Goal: Complete application form

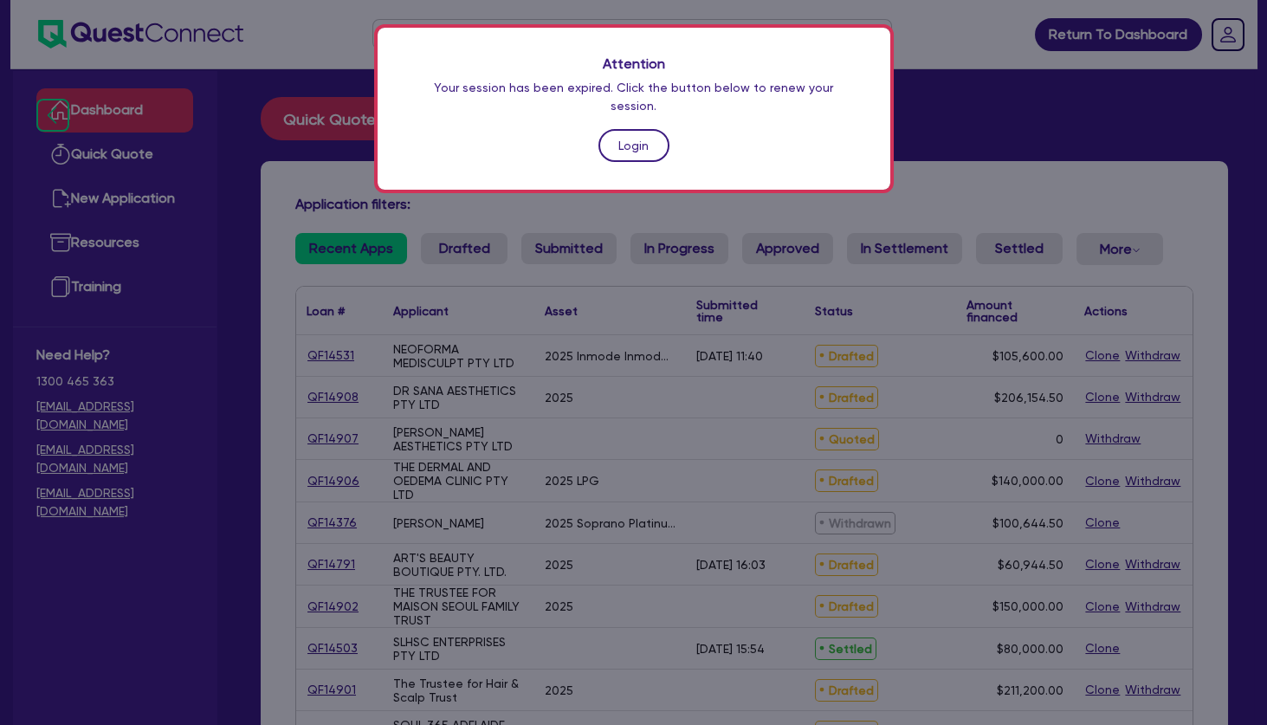
click at [638, 130] on link "Login" at bounding box center [633, 145] width 71 height 33
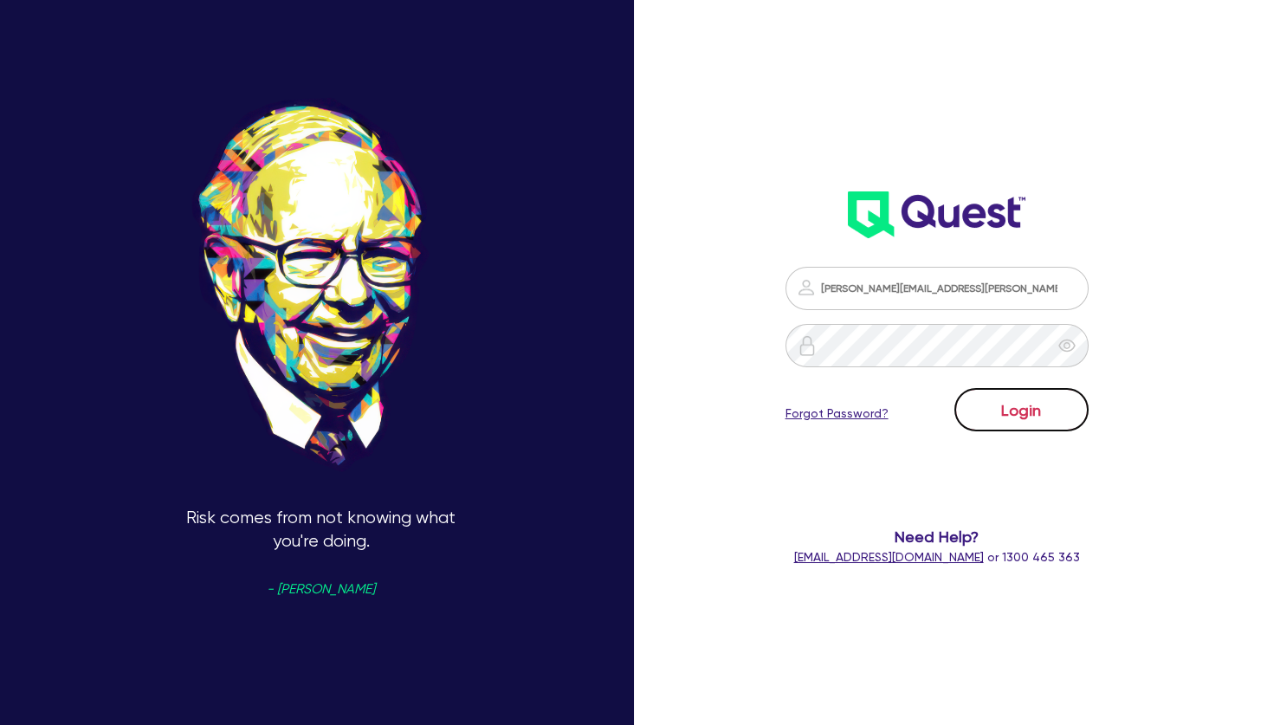
click at [1004, 403] on button "Login" at bounding box center [1021, 409] width 134 height 43
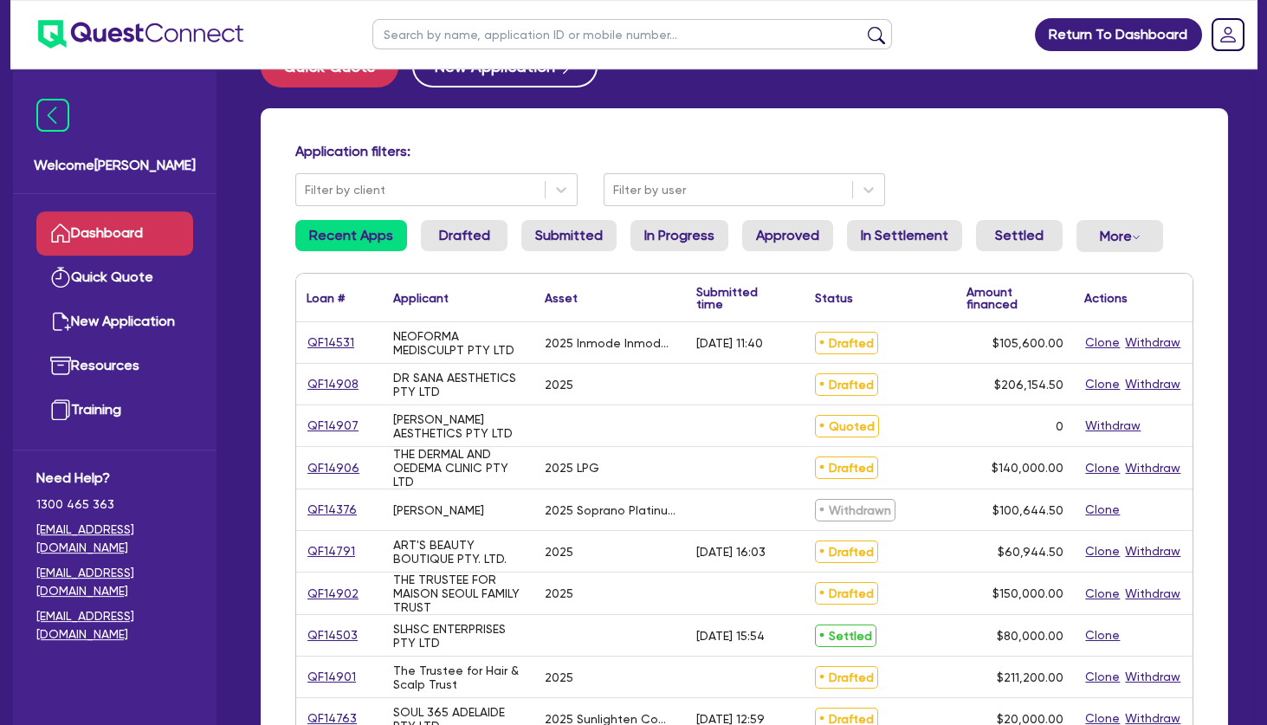
scroll to position [93, 0]
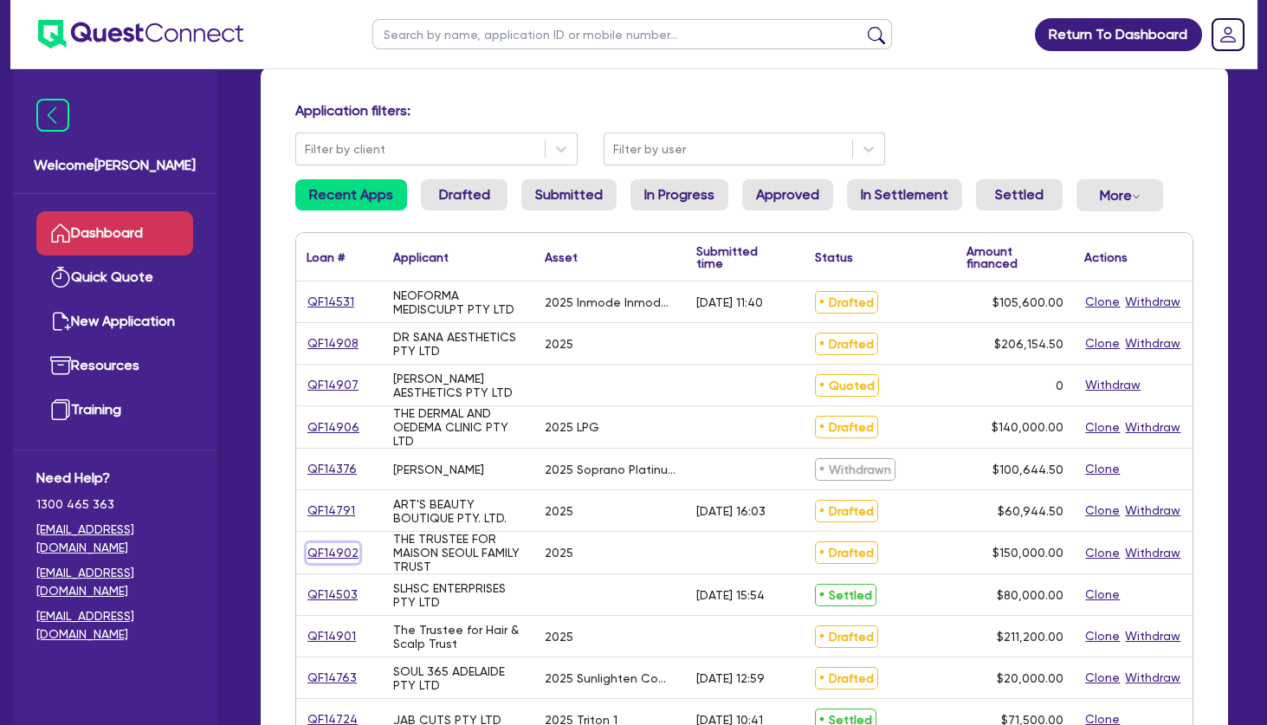
click at [338, 553] on link "QF14902" at bounding box center [332, 553] width 53 height 20
select select "TERTIARY_ASSETS"
select select "BEAUTY_EQUIPMENT"
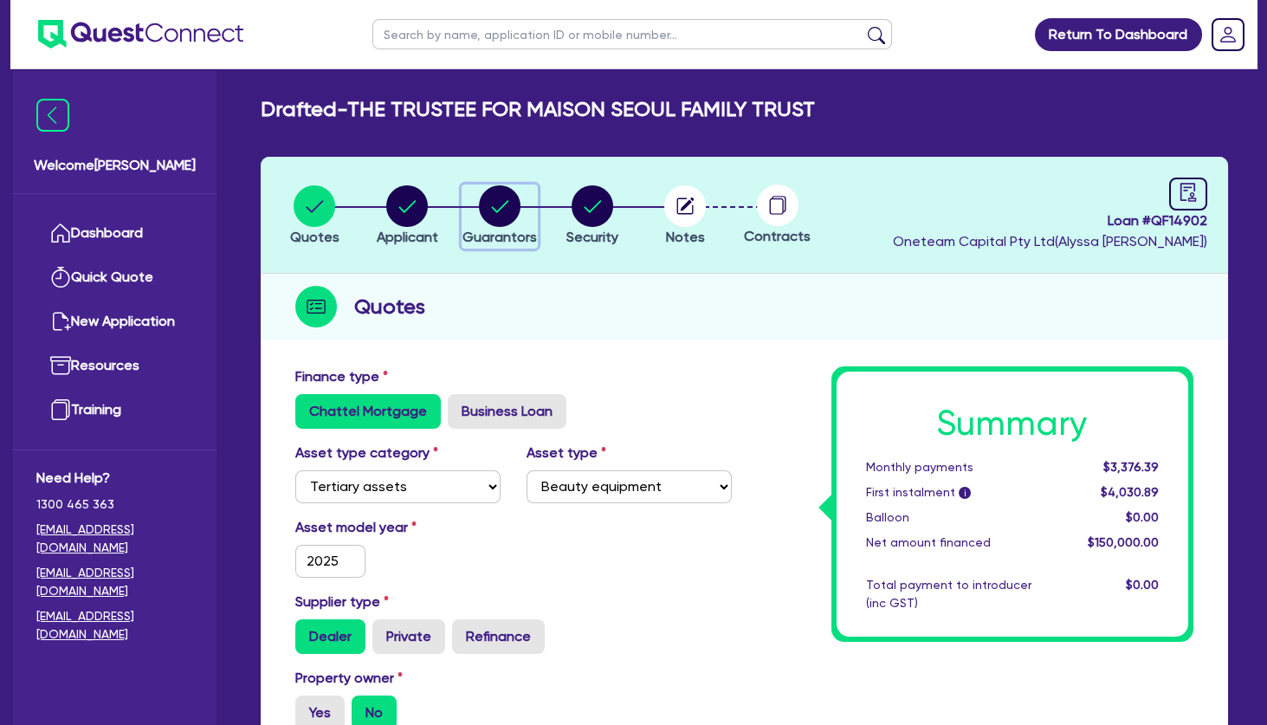
click at [511, 203] on circle "button" at bounding box center [500, 206] width 42 height 42
select select "MRS"
select select "VIC"
select select "MARRIED"
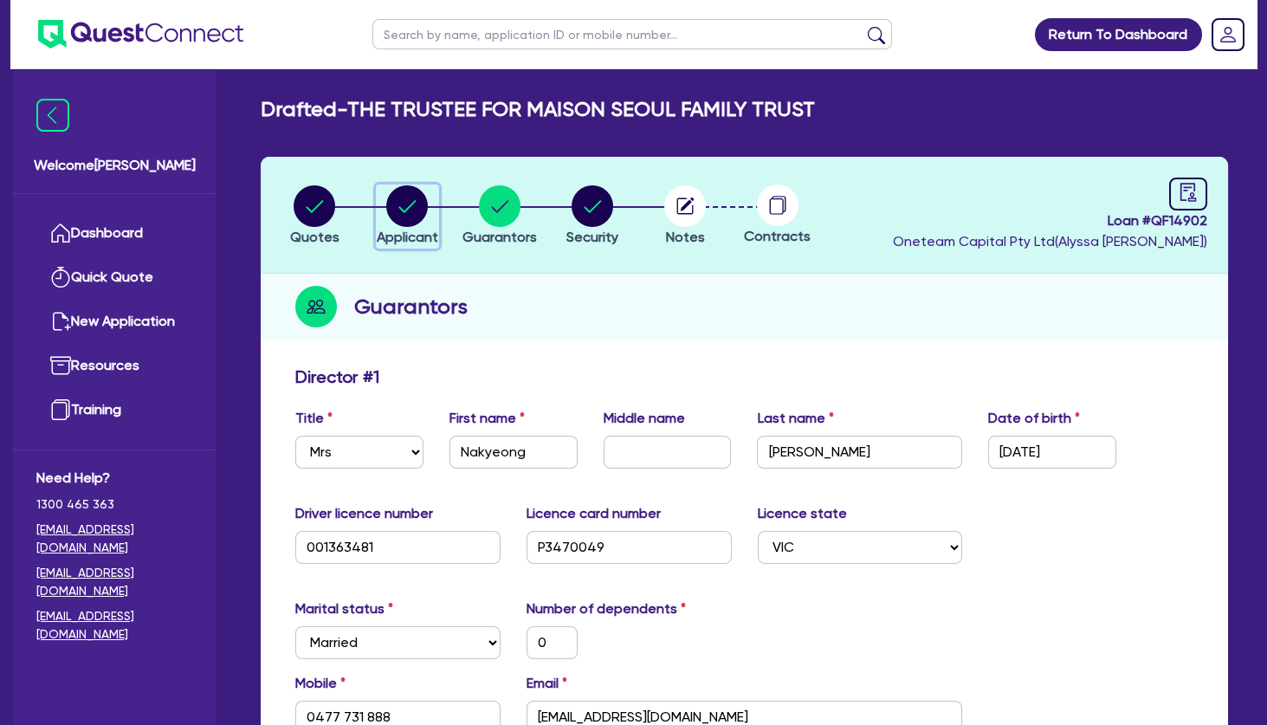
click at [414, 204] on circle "button" at bounding box center [407, 206] width 42 height 42
select select "TRUST"
select select "INDIVIDUAL"
select select "HEALTH_BEAUTY"
select select "HAIR_BEAUTY_SALONS"
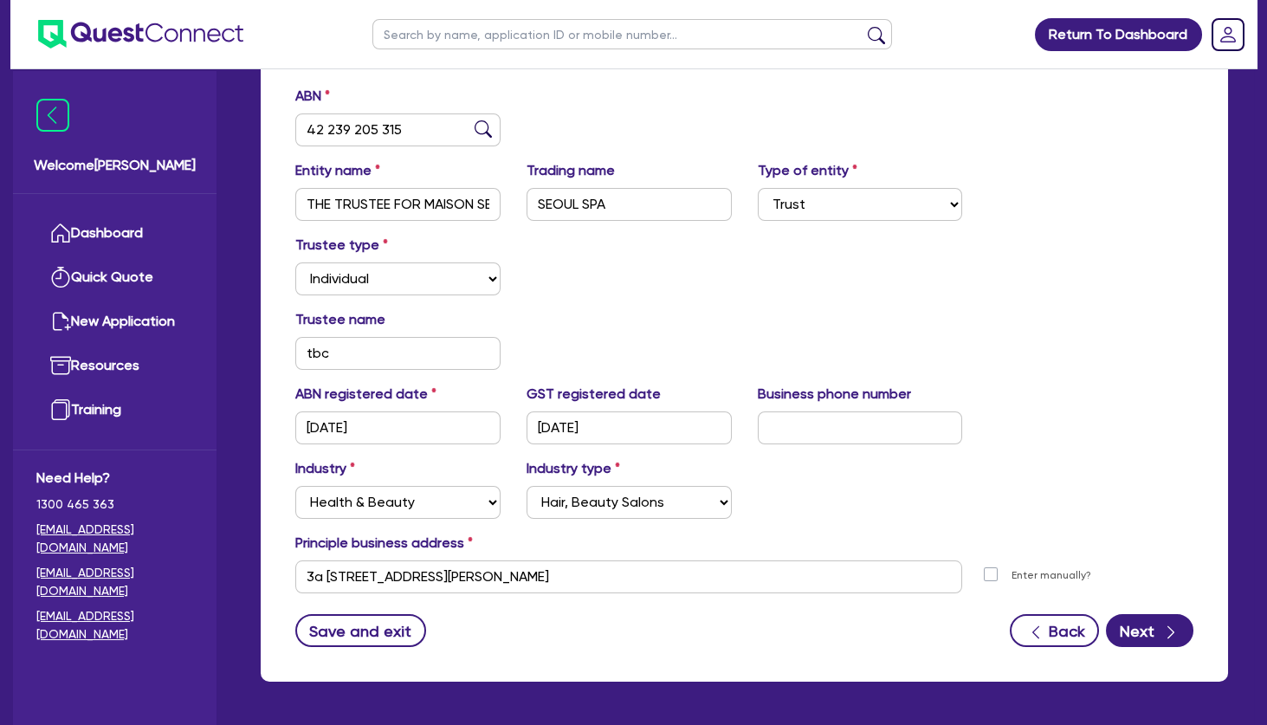
scroll to position [342, 0]
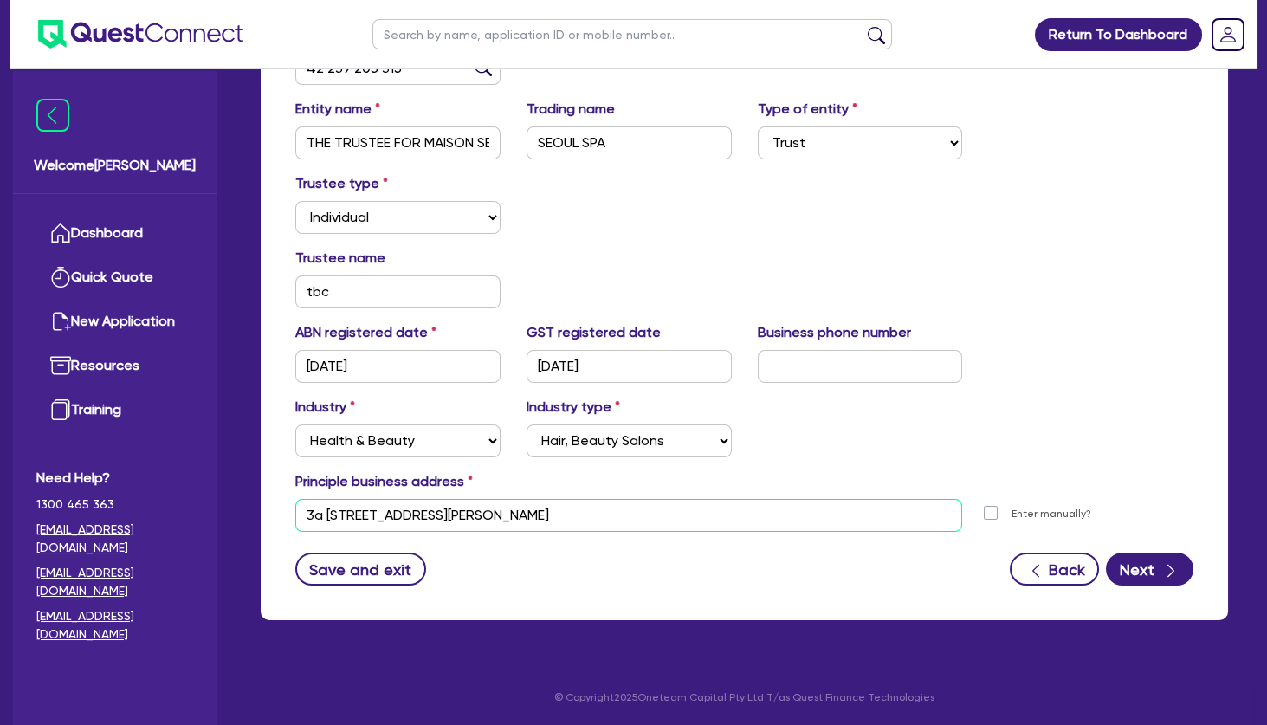
click at [439, 514] on input "3a [STREET_ADDRESS][PERSON_NAME]" at bounding box center [628, 515] width 667 height 33
click at [746, 258] on div "Trustee name tbc" at bounding box center [744, 285] width 924 height 74
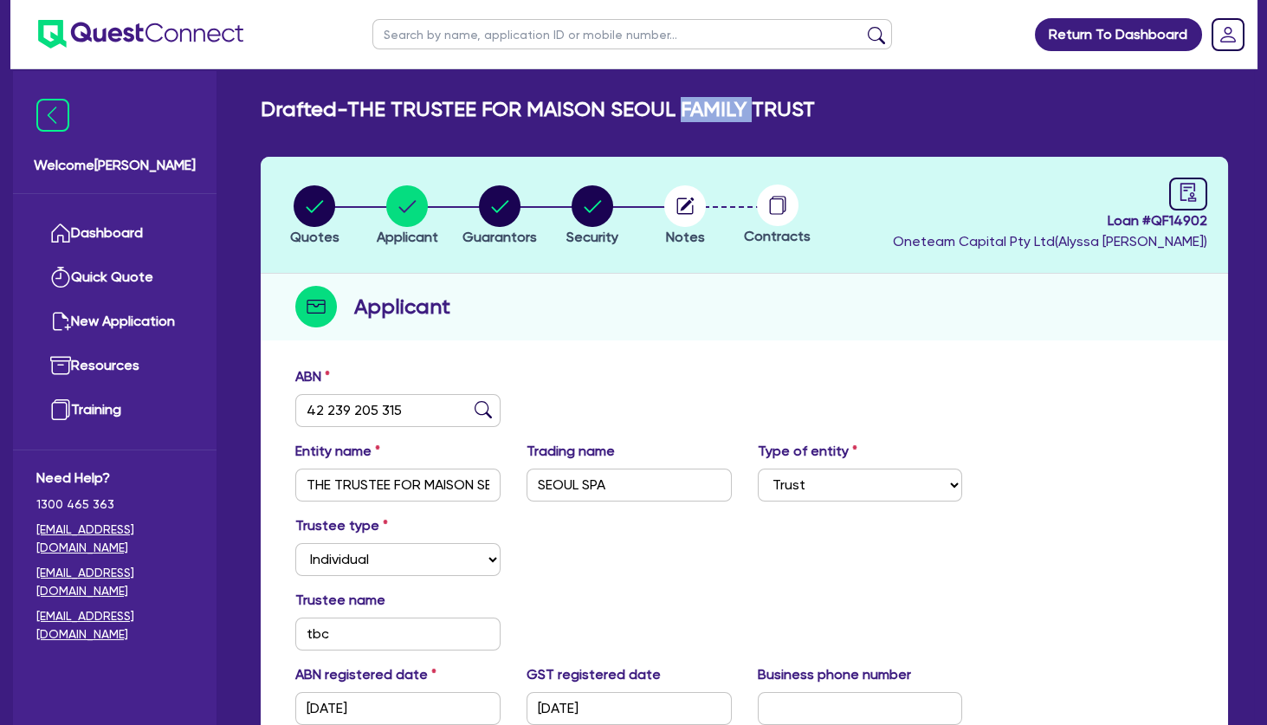
drag, startPoint x: 696, startPoint y: 111, endPoint x: 835, endPoint y: 113, distance: 138.5
click at [835, 113] on div "Drafted - THE TRUSTEE FOR MAISON SEOUL FAMILY TRUST" at bounding box center [744, 109] width 993 height 25
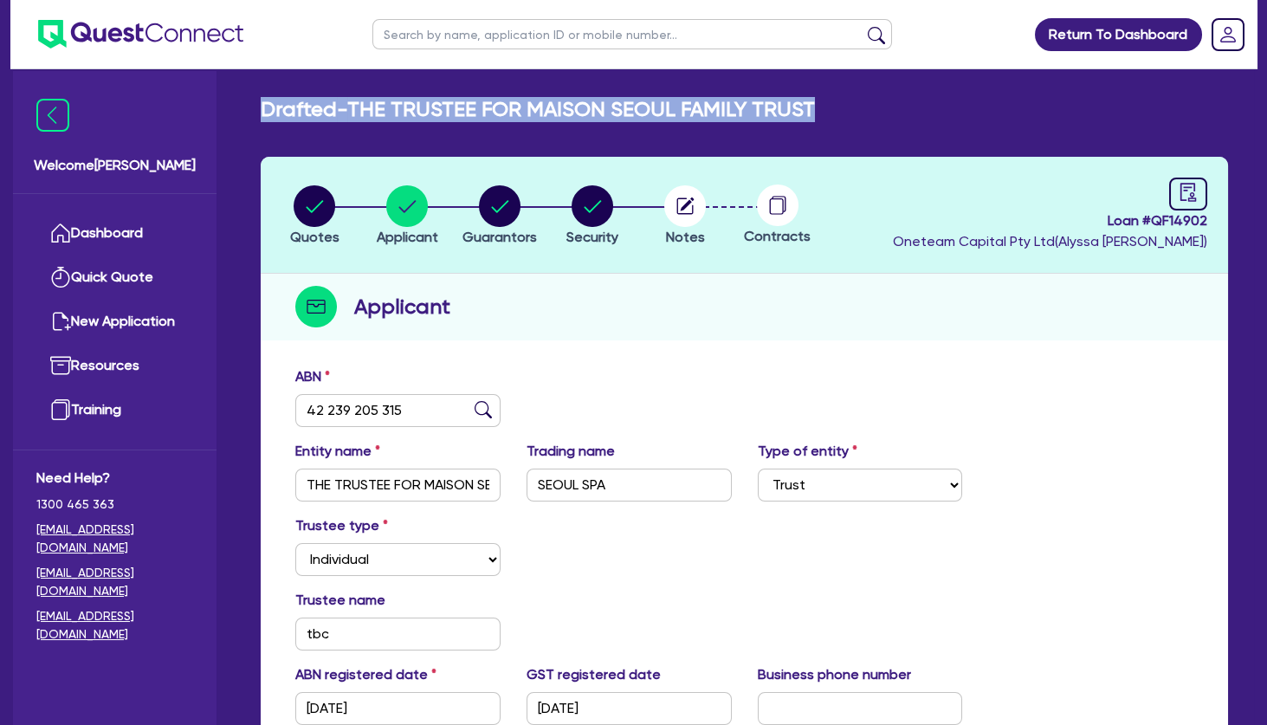
drag, startPoint x: 842, startPoint y: 111, endPoint x: 261, endPoint y: 111, distance: 580.9
click at [261, 111] on div "Drafted - THE TRUSTEE FOR MAISON SEOUL FAMILY TRUST" at bounding box center [744, 109] width 993 height 25
click at [312, 103] on h2 "Drafted - THE TRUSTEE FOR MAISON SEOUL FAMILY TRUST" at bounding box center [538, 109] width 554 height 25
drag, startPoint x: 317, startPoint y: 101, endPoint x: 602, endPoint y: 98, distance: 284.8
click at [598, 97] on h2 "Drafted - THE TRUSTEE FOR MAISON SEOUL FAMILY TRUST" at bounding box center [538, 109] width 554 height 25
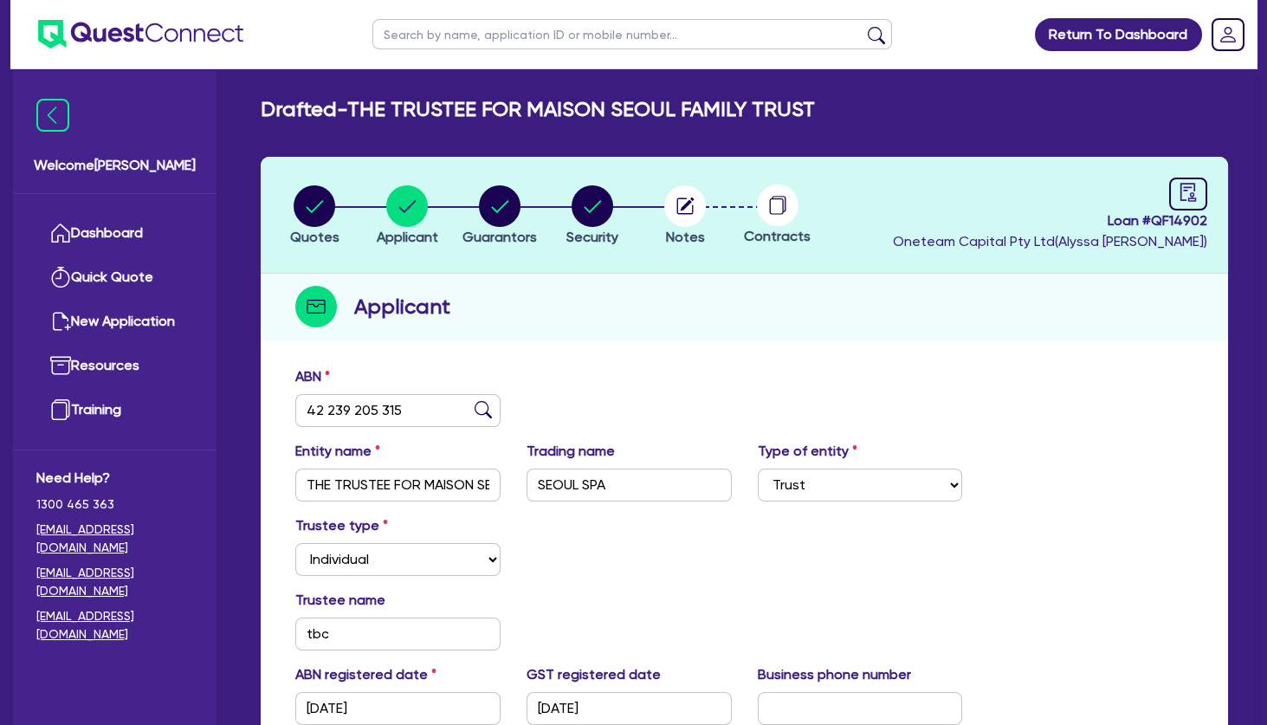
click at [605, 98] on h2 "Drafted - THE TRUSTEE FOR MAISON SEOUL FAMILY TRUST" at bounding box center [538, 109] width 554 height 25
drag, startPoint x: 628, startPoint y: 118, endPoint x: 534, endPoint y: 109, distance: 93.9
click at [534, 109] on h2 "Drafted - THE TRUSTEE FOR MAISON SEOUL FAMILY TRUST" at bounding box center [538, 109] width 554 height 25
click at [586, 484] on input "SEOUL SPA" at bounding box center [628, 484] width 205 height 33
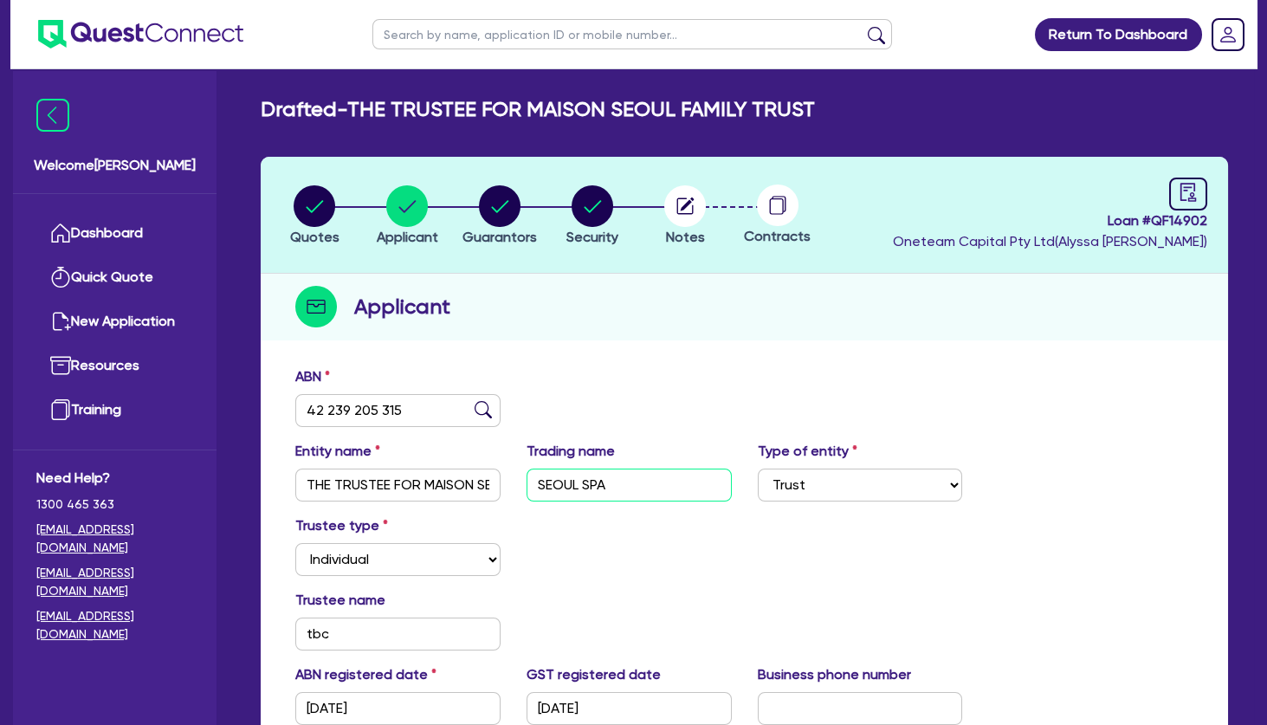
click at [586, 484] on input "SEOUL SPA" at bounding box center [628, 484] width 205 height 33
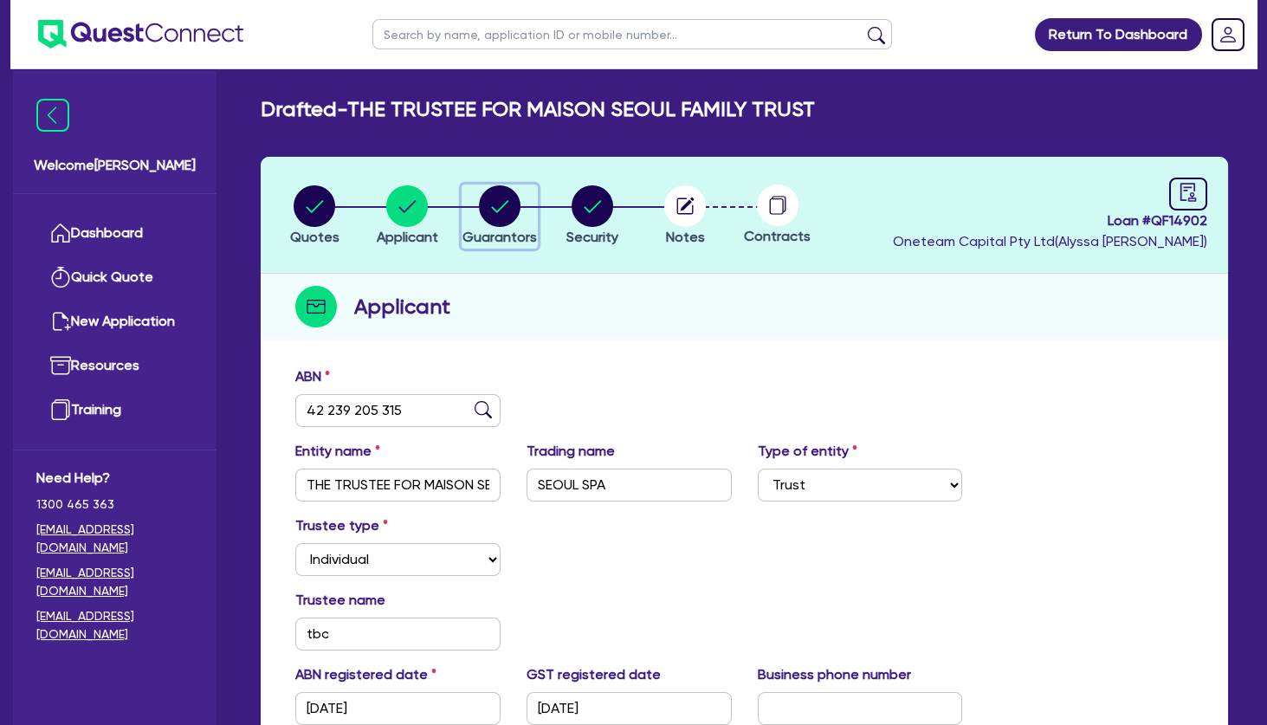
click at [503, 210] on circle "button" at bounding box center [500, 206] width 42 height 42
select select "MRS"
select select "VIC"
select select "MARRIED"
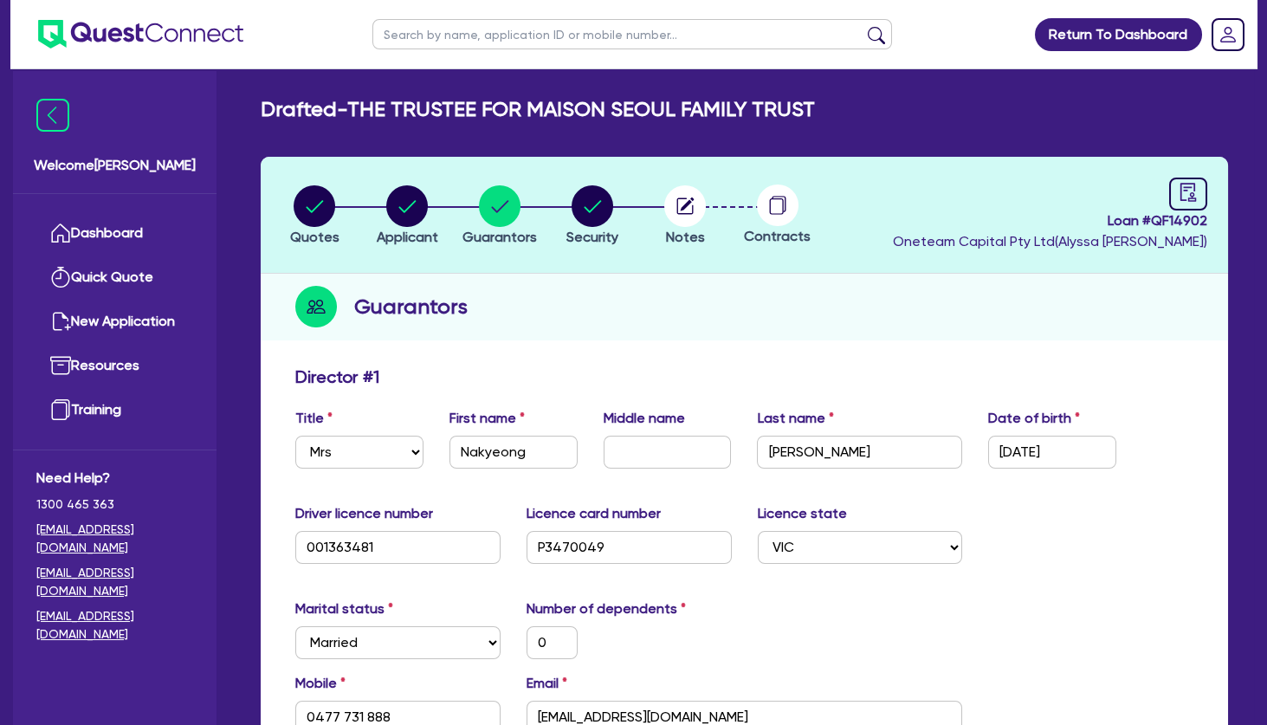
drag, startPoint x: 685, startPoint y: 338, endPoint x: 683, endPoint y: 324, distance: 14.0
click at [685, 338] on div "Guarantors" at bounding box center [744, 307] width 967 height 67
click at [691, 211] on circle "button" at bounding box center [685, 206] width 42 height 42
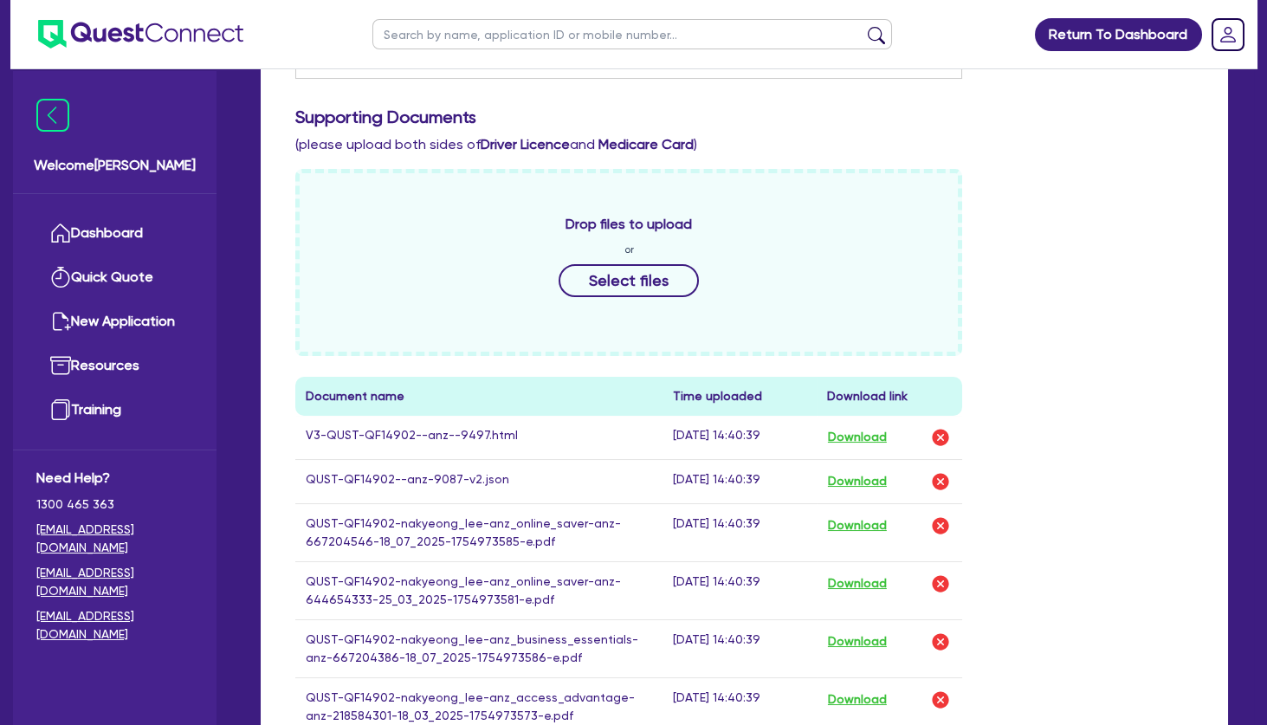
scroll to position [935, 0]
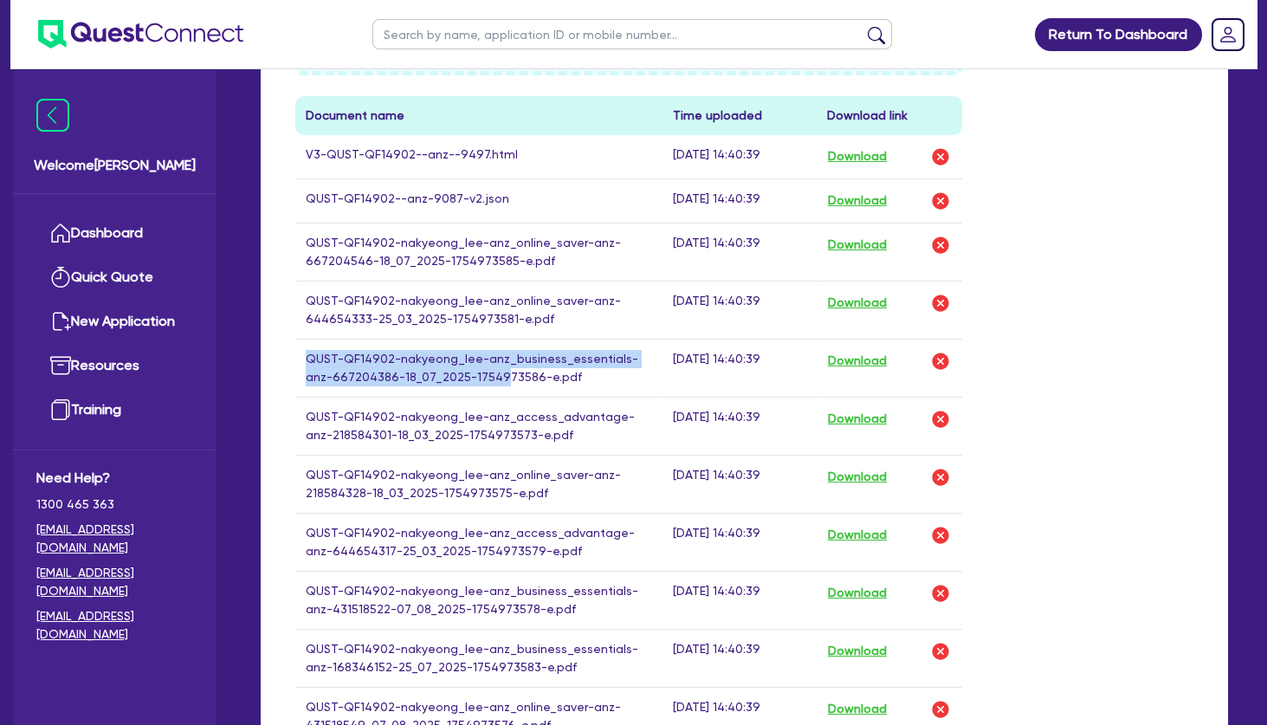
drag, startPoint x: 450, startPoint y: 280, endPoint x: 493, endPoint y: 390, distance: 117.8
click at [493, 390] on tbody "V3-QUST-QF14902--anz--9497.html [DATE] 14:40:39 Download QUST-QF14902--anz-9087…" at bounding box center [628, 701] width 667 height 1132
click at [493, 390] on td "QUST-QF14902-nakyeong_lee-anz_business_essentials-anz-667204386-18_07_2025-1754…" at bounding box center [478, 367] width 367 height 58
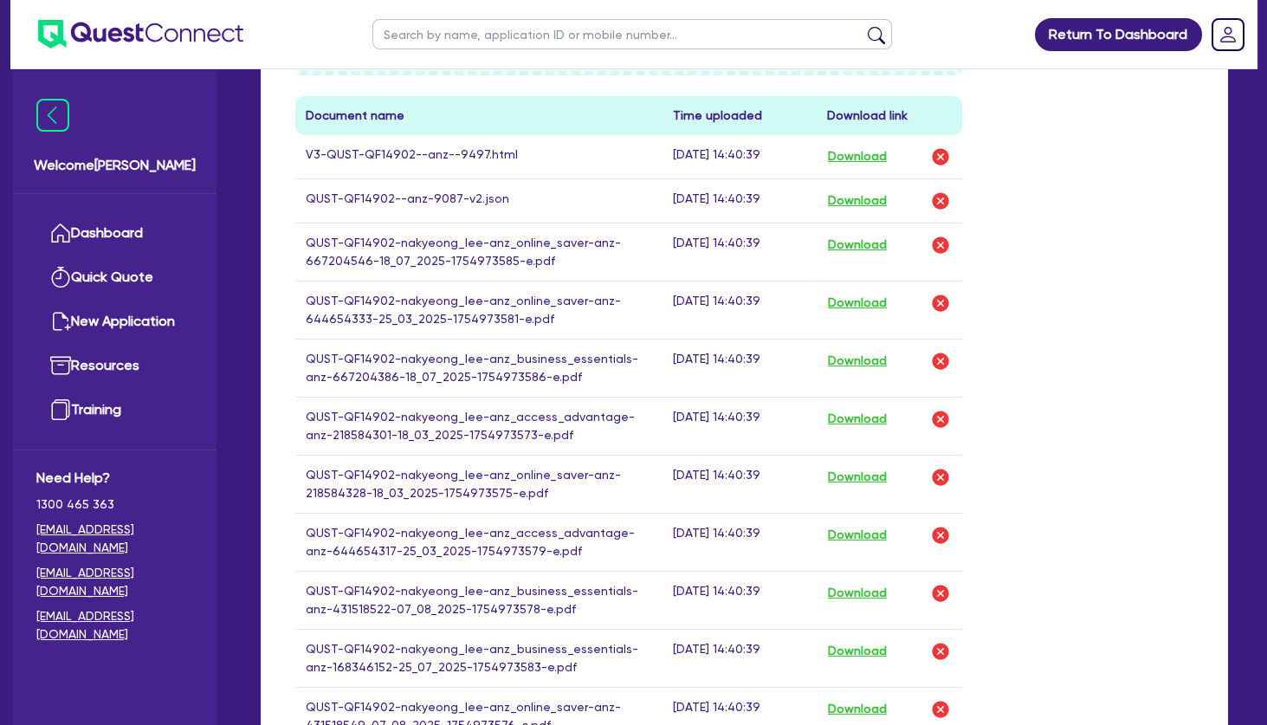
scroll to position [1122, 0]
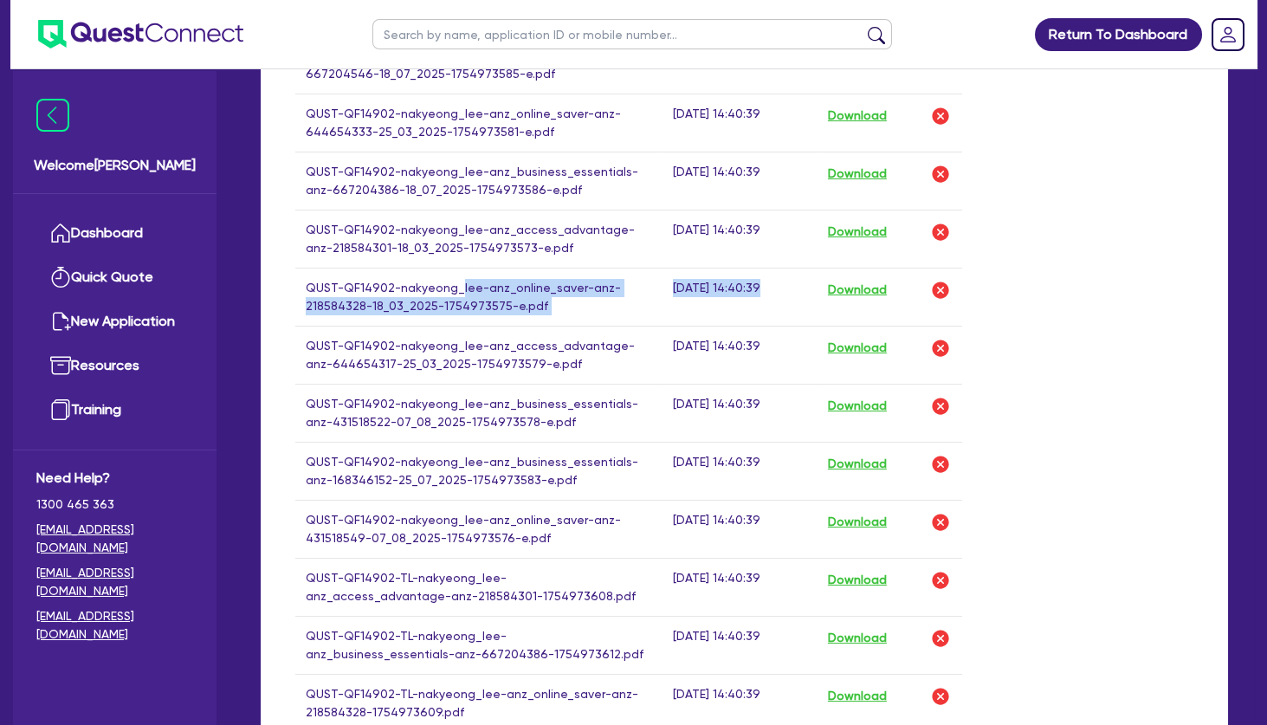
drag, startPoint x: 505, startPoint y: 409, endPoint x: 458, endPoint y: 273, distance: 144.6
click at [458, 273] on tbody "V3-QUST-QF14902--anz--9497.html [DATE] 14:40:39 Download QUST-QF14902--anz-9087…" at bounding box center [628, 514] width 667 height 1132
click at [458, 273] on td "QUST-QF14902-nakyeong_lee-anz_online_saver-anz-218584328-18_03_2025-1754973575-…" at bounding box center [478, 297] width 367 height 58
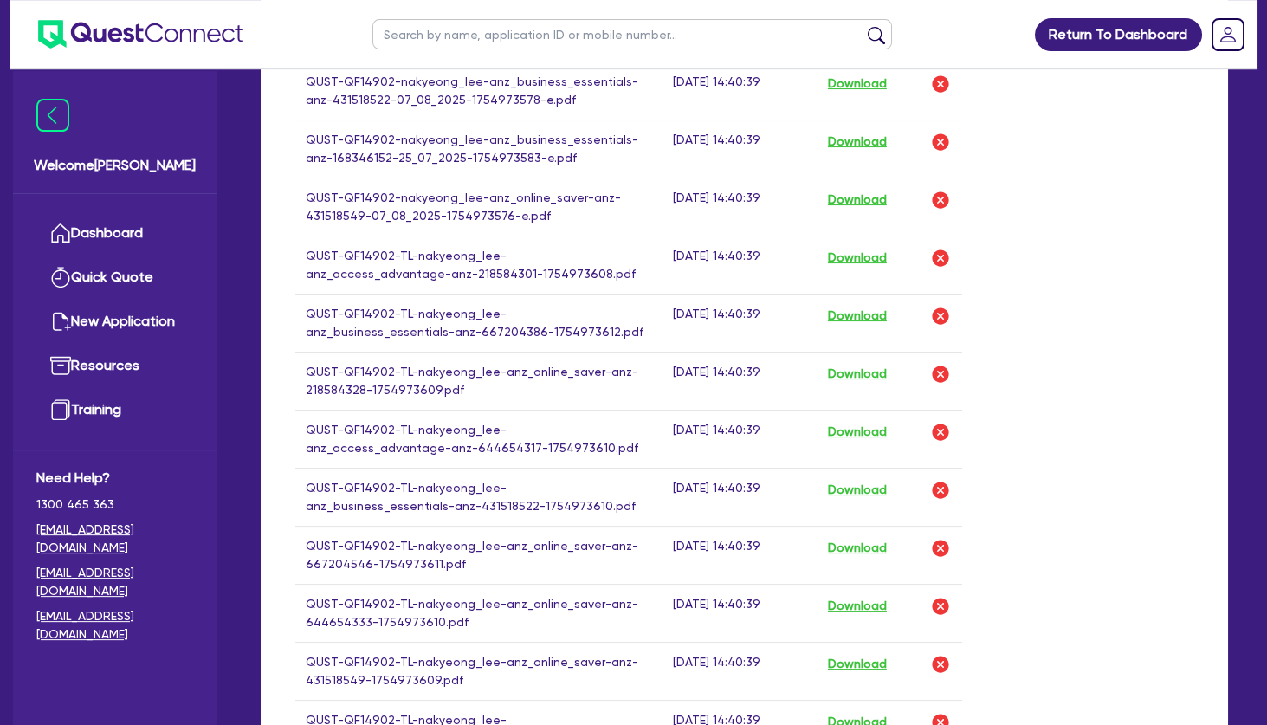
scroll to position [1589, 0]
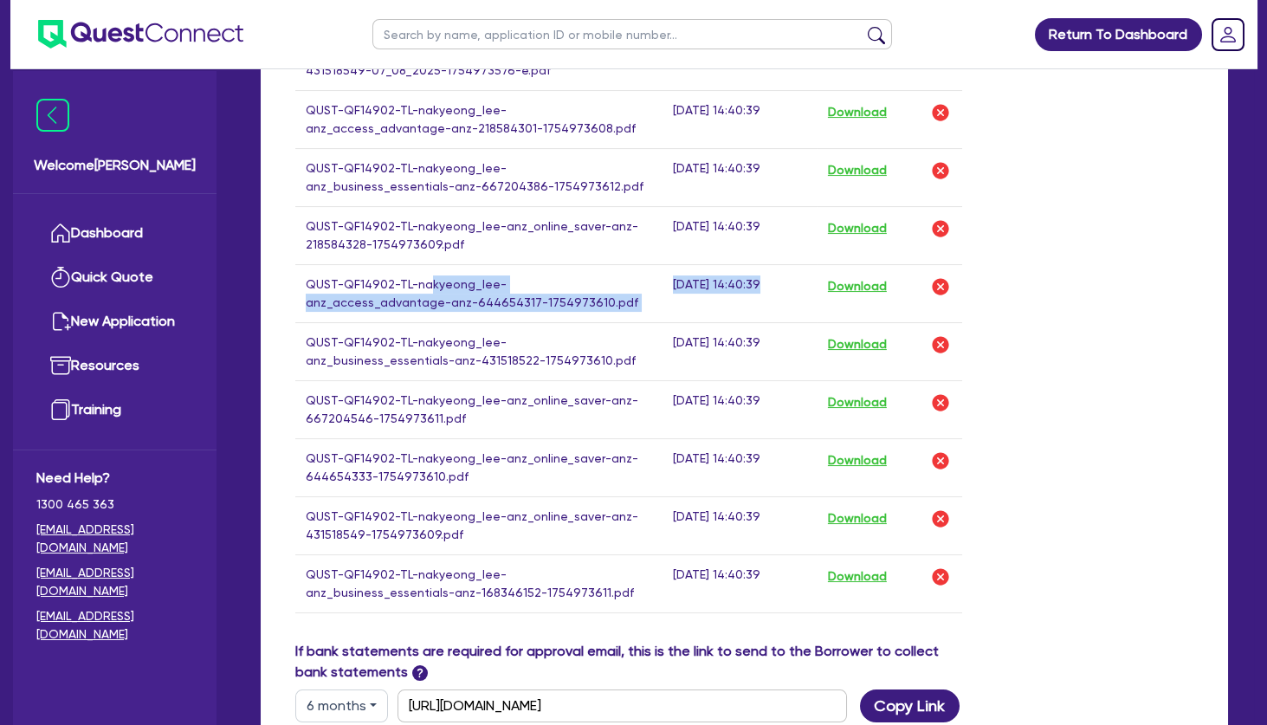
click at [426, 270] on tbody "V3-QUST-QF14902--anz--9497.html [DATE] 14:40:39 Download QUST-QF14902--anz-9087…" at bounding box center [628, 47] width 667 height 1132
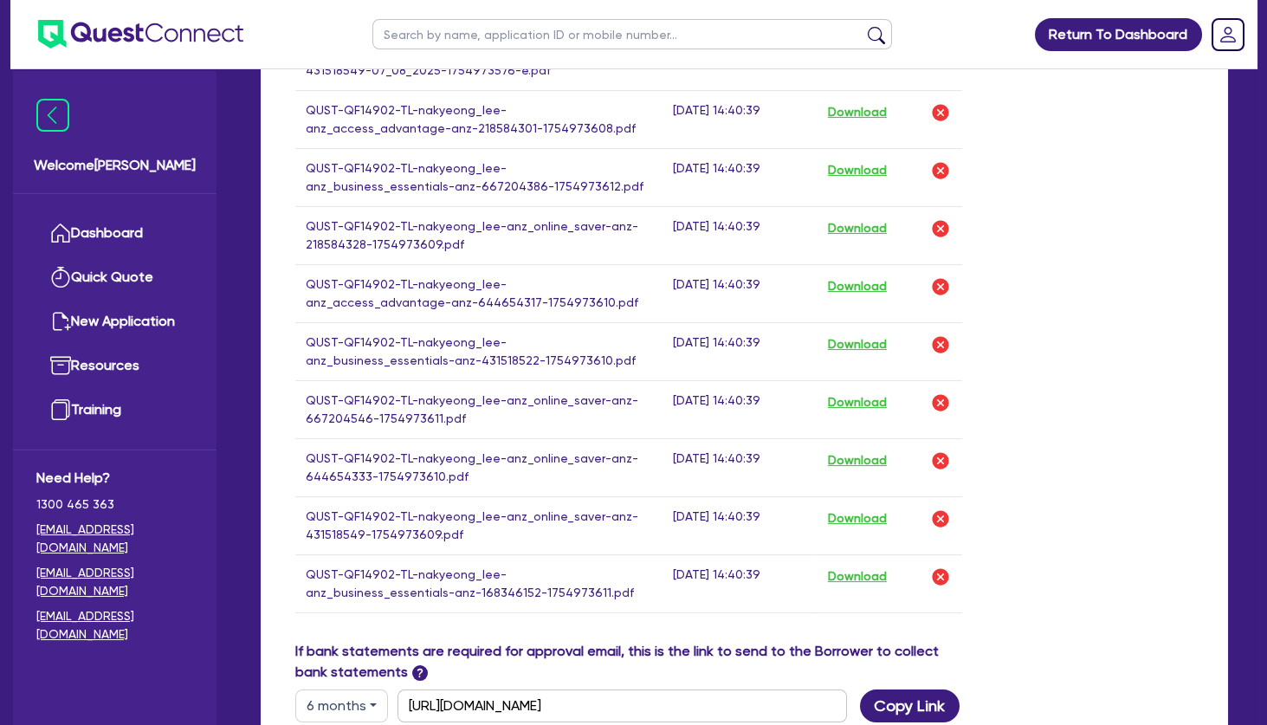
click at [426, 270] on td "QUST-QF14902-TL-nakyeong_lee-anz_access_advantage-anz-644654317-1754973610.pdf" at bounding box center [478, 293] width 367 height 58
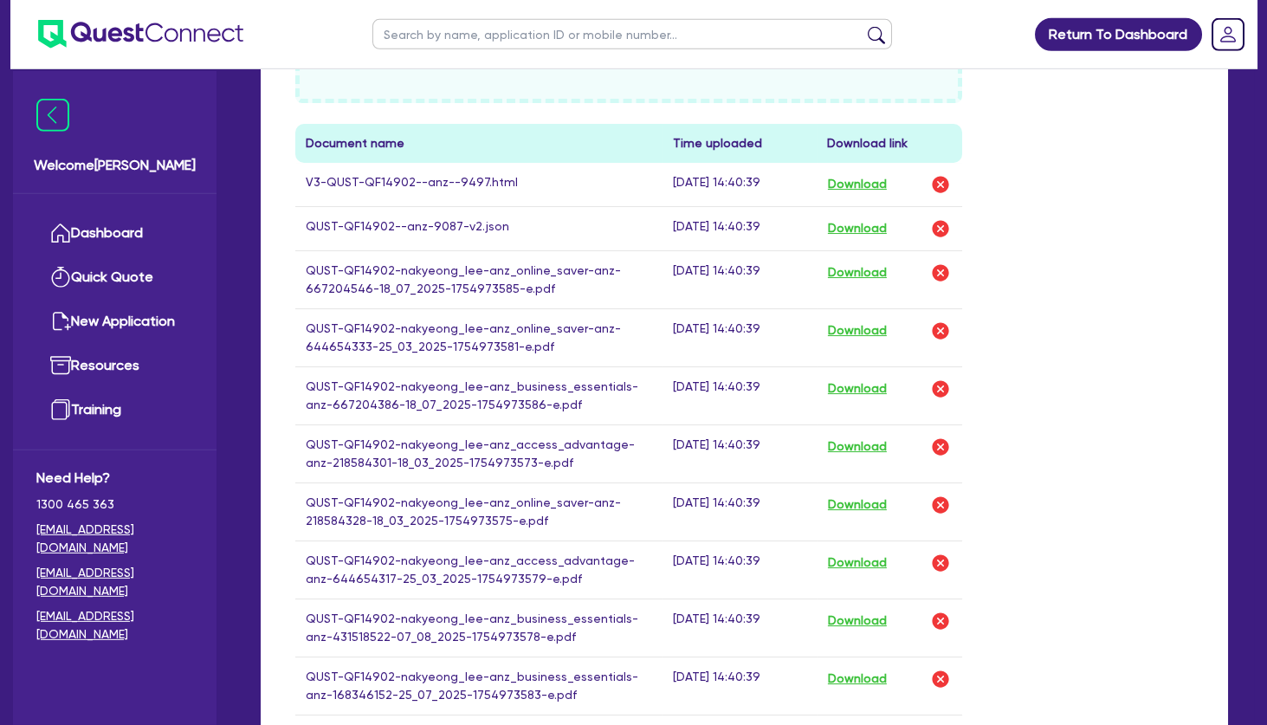
scroll to position [748, 0]
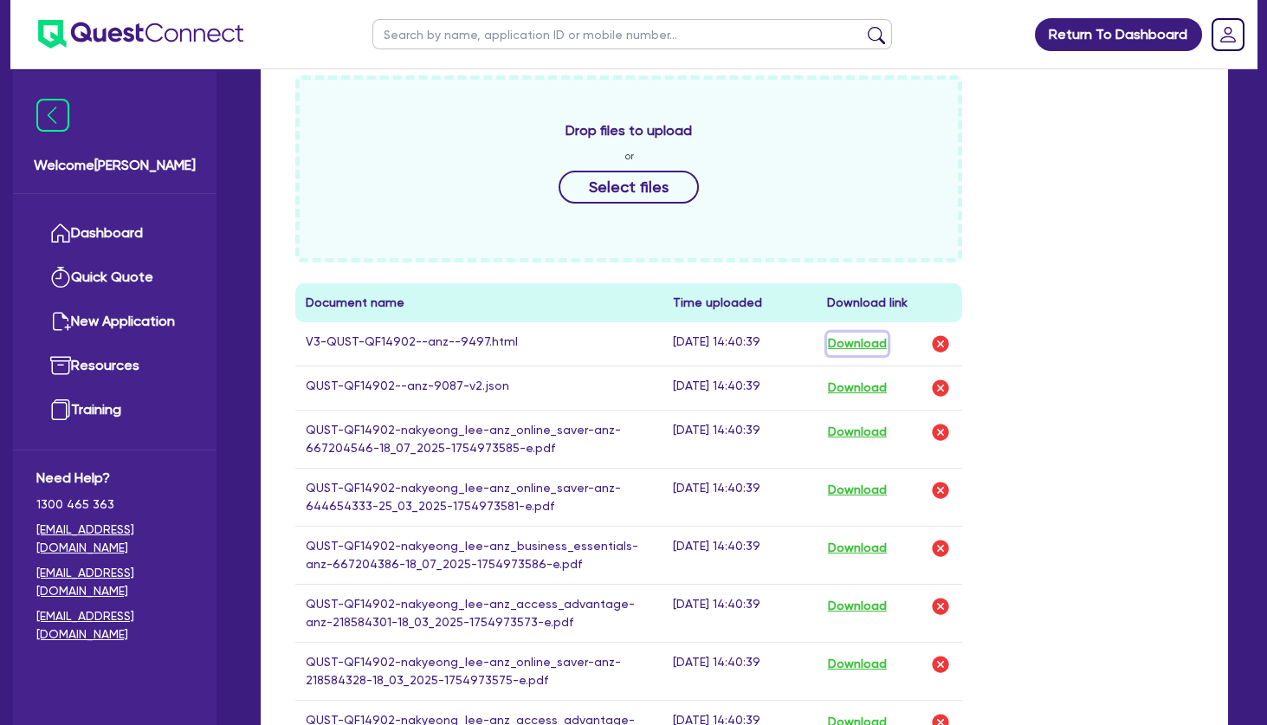
click at [859, 343] on button "Download" at bounding box center [857, 343] width 61 height 23
click at [432, 41] on input "text" at bounding box center [631, 34] width 519 height 30
type input "yong"
click button "submit" at bounding box center [876, 38] width 28 height 24
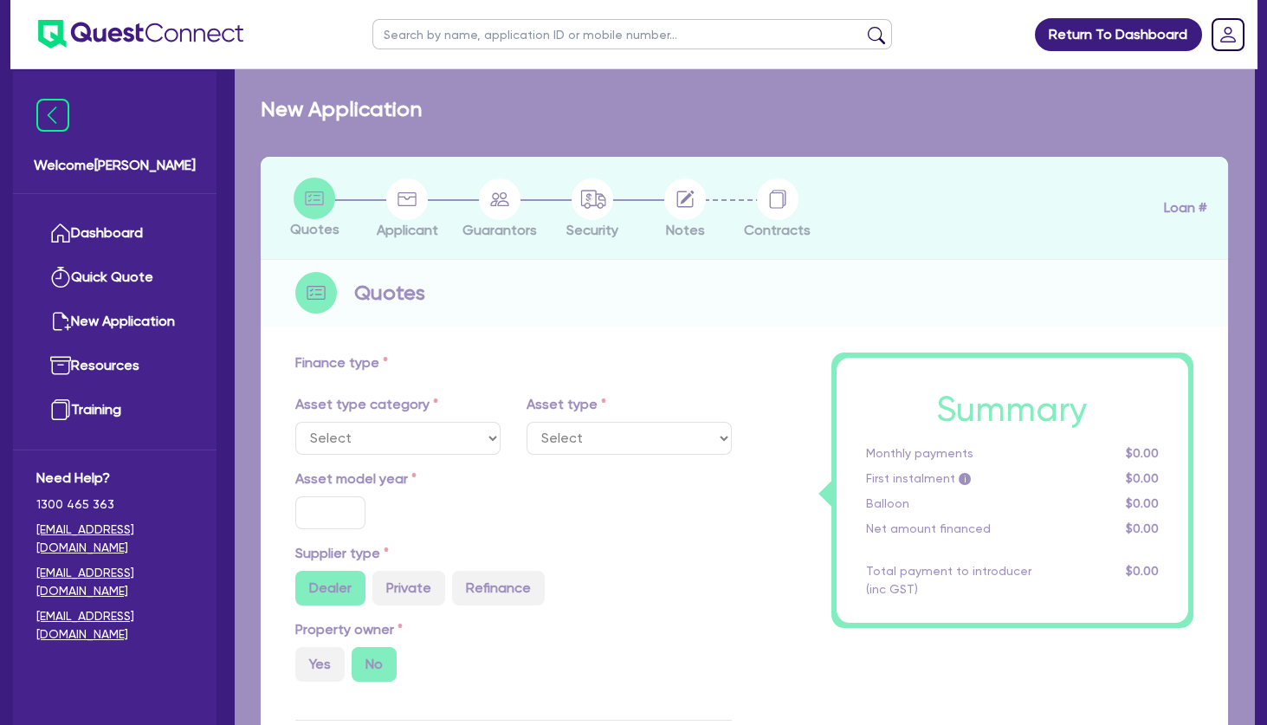
select select "TERTIARY_ASSETS"
type input "2025"
radio input "true"
type input "207,900"
type input "7,900"
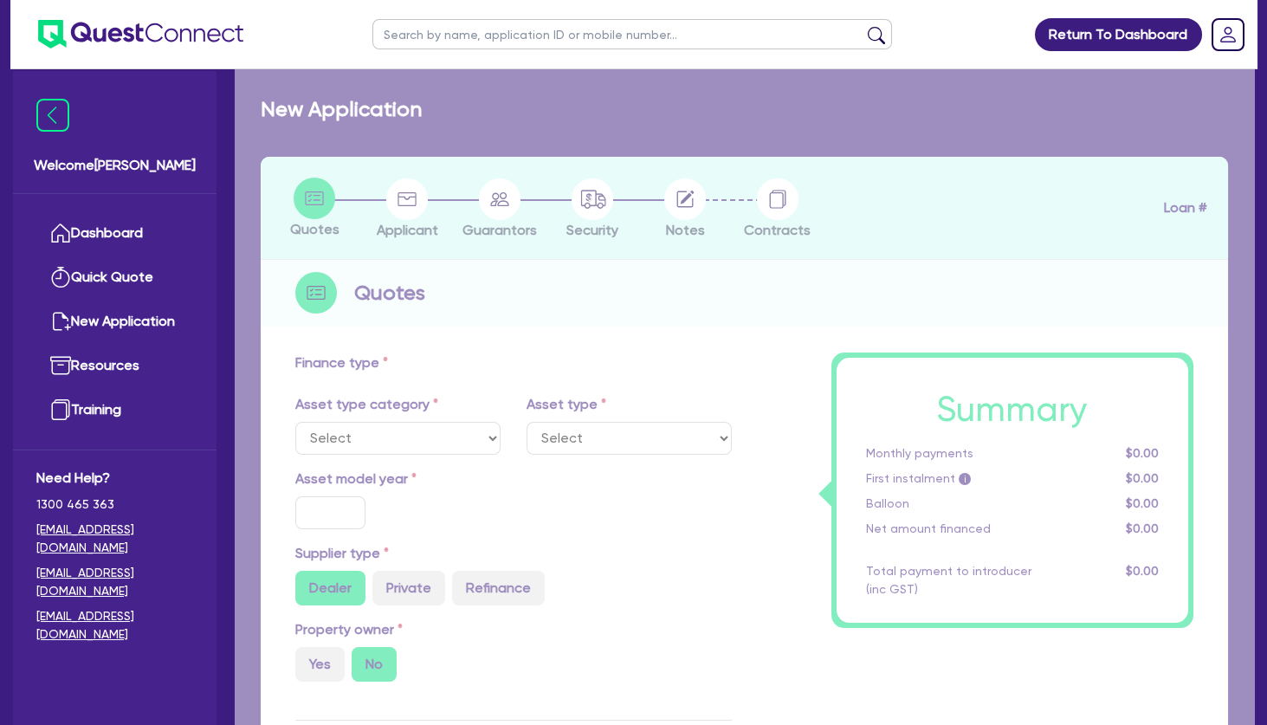
type input "4"
type input "8,019.36"
type input "7.49"
type input "440"
select select "BEAUTY_EQUIPMENT"
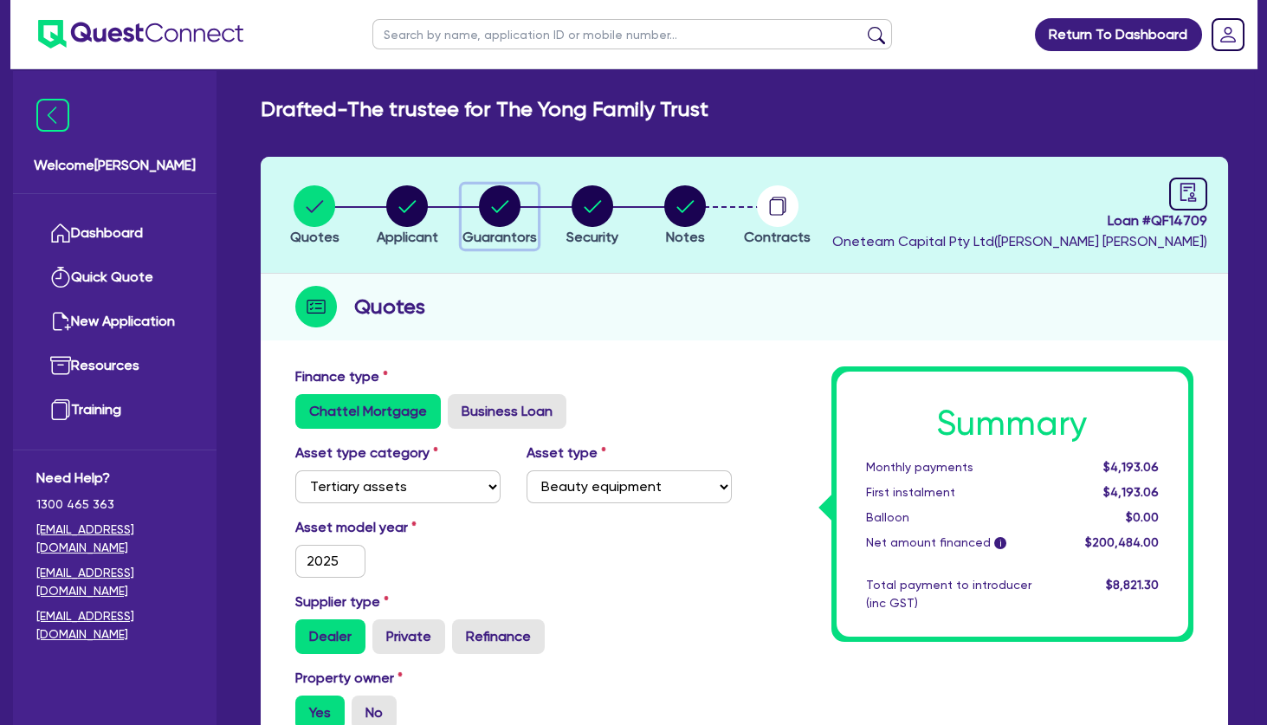
click at [502, 209] on circle "button" at bounding box center [500, 206] width 42 height 42
select select "MR"
select select "WA"
select select "MARRIED"
select select "PROPERTY"
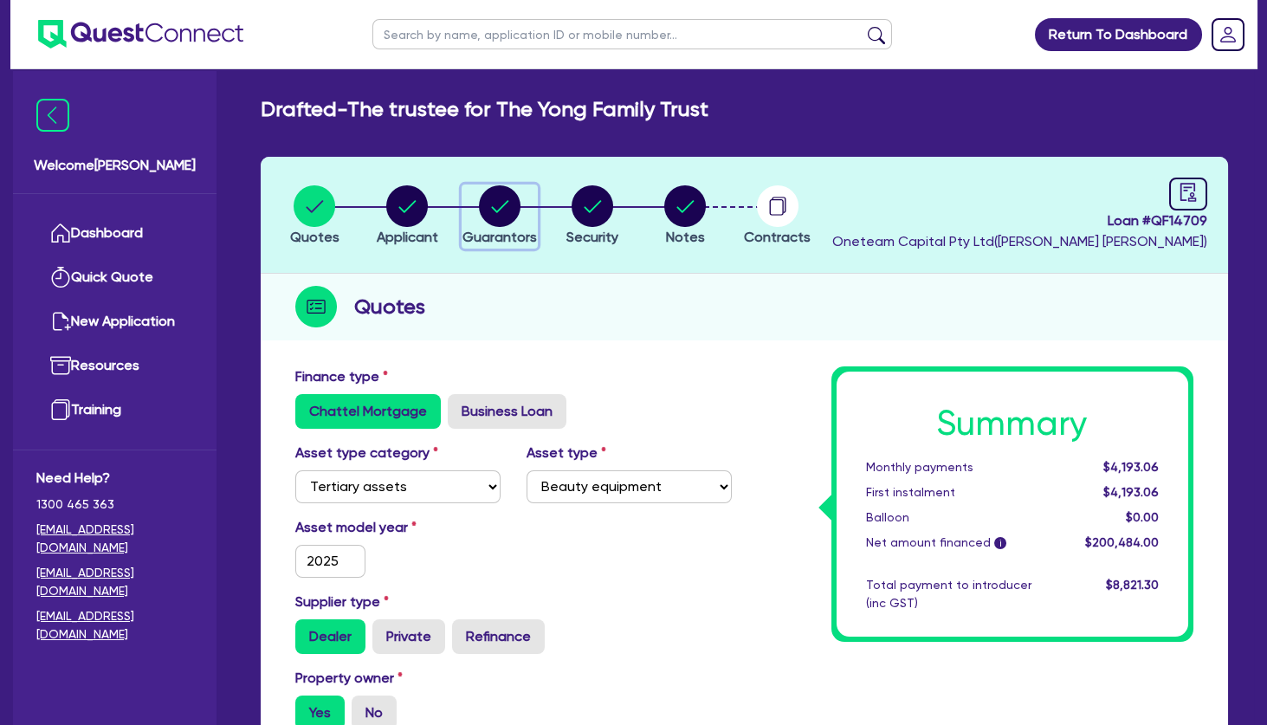
select select "INVESTMENT_PROPERTY"
select select "VEHICLE"
select select "EQUIPMENT"
select select "HOUSEHOLD_PERSONAL"
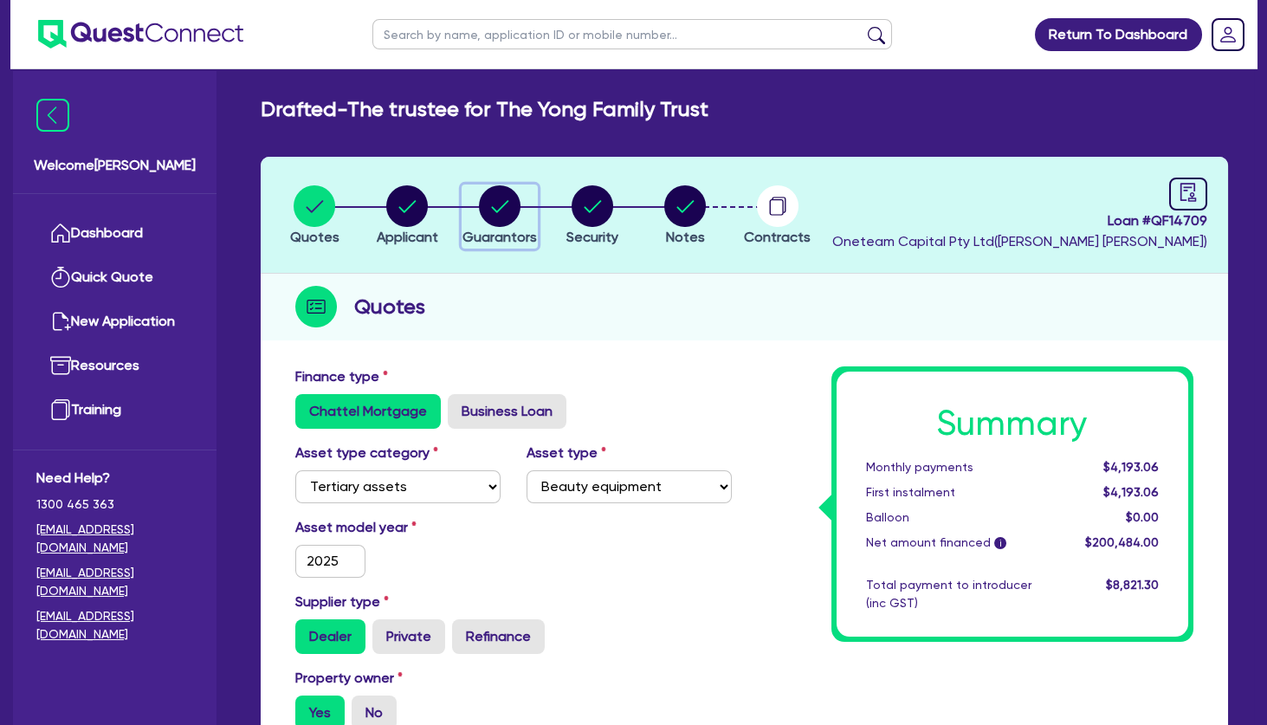
select select "OTHER"
select select "INVESTMENT_PROPERTY_LOAN"
select select "MRS"
select select "WA"
select select "MARRIED"
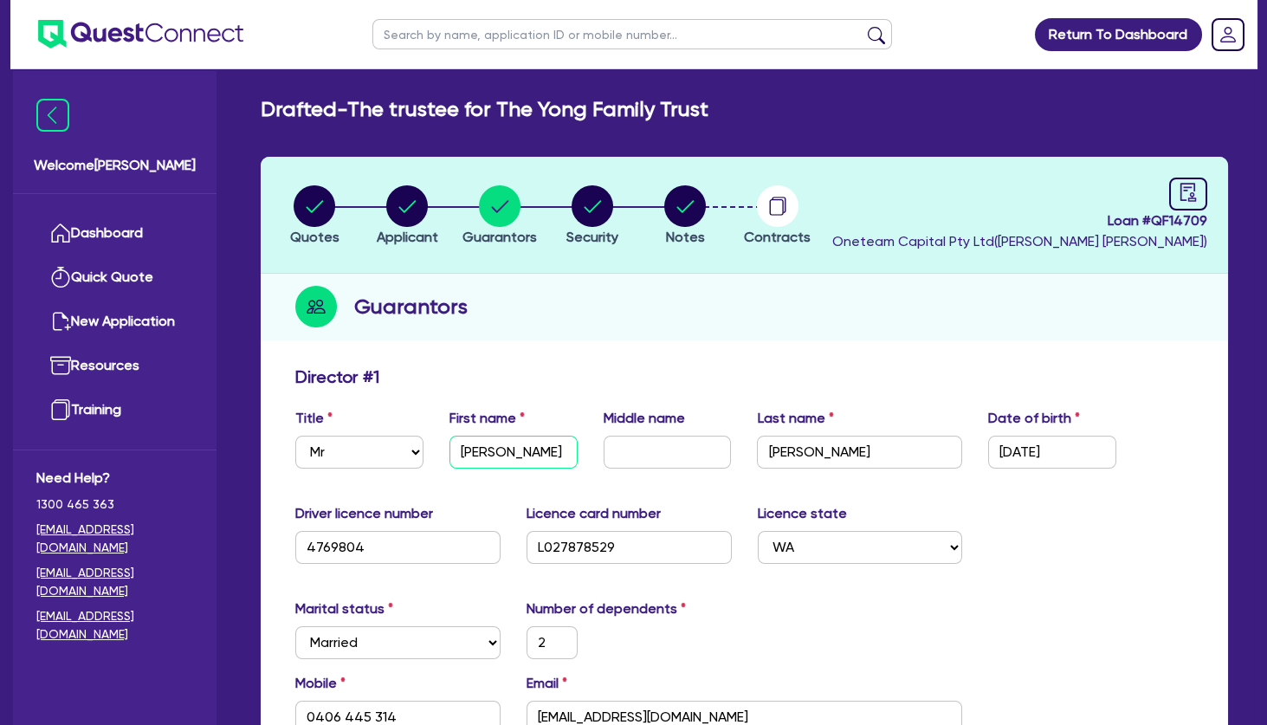
click at [503, 451] on input "[PERSON_NAME]" at bounding box center [513, 451] width 128 height 33
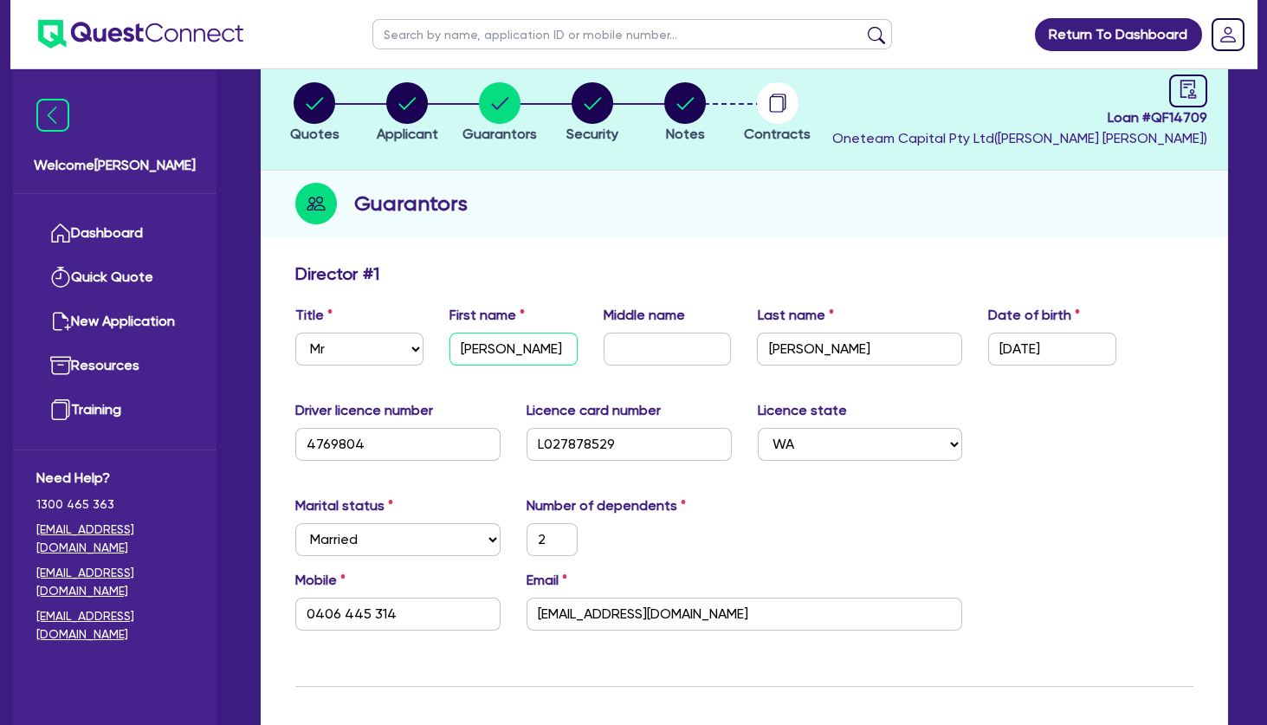
scroll to position [280, 0]
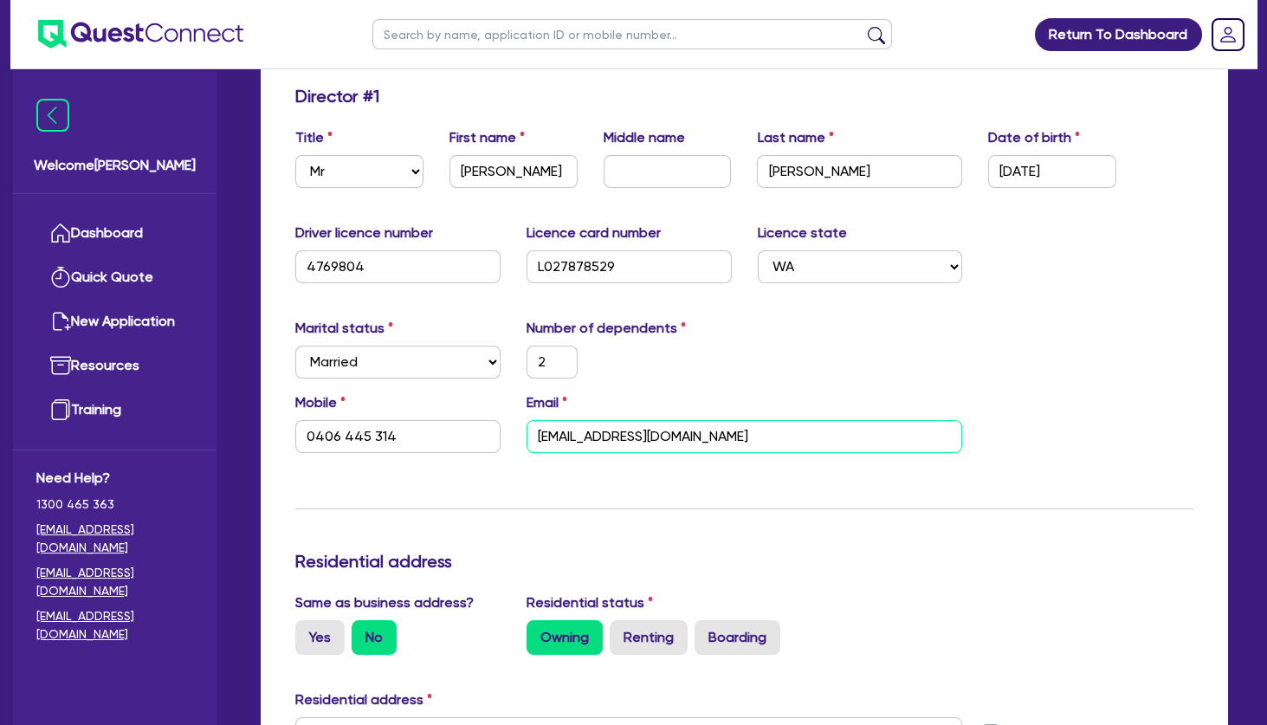
click at [595, 441] on input "[EMAIL_ADDRESS][DOMAIN_NAME]" at bounding box center [744, 436] width 436 height 33
click at [364, 433] on input "0406 445 314" at bounding box center [397, 436] width 205 height 33
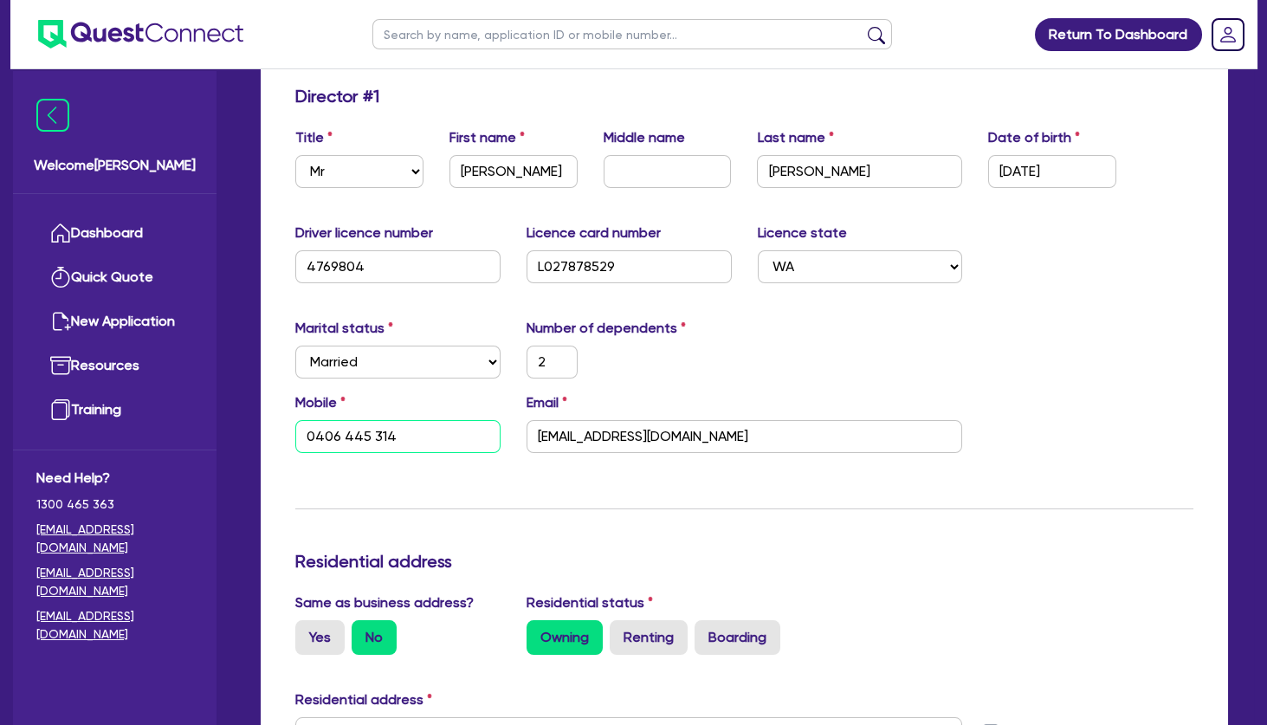
click at [364, 433] on input "0406 445 314" at bounding box center [397, 436] width 205 height 33
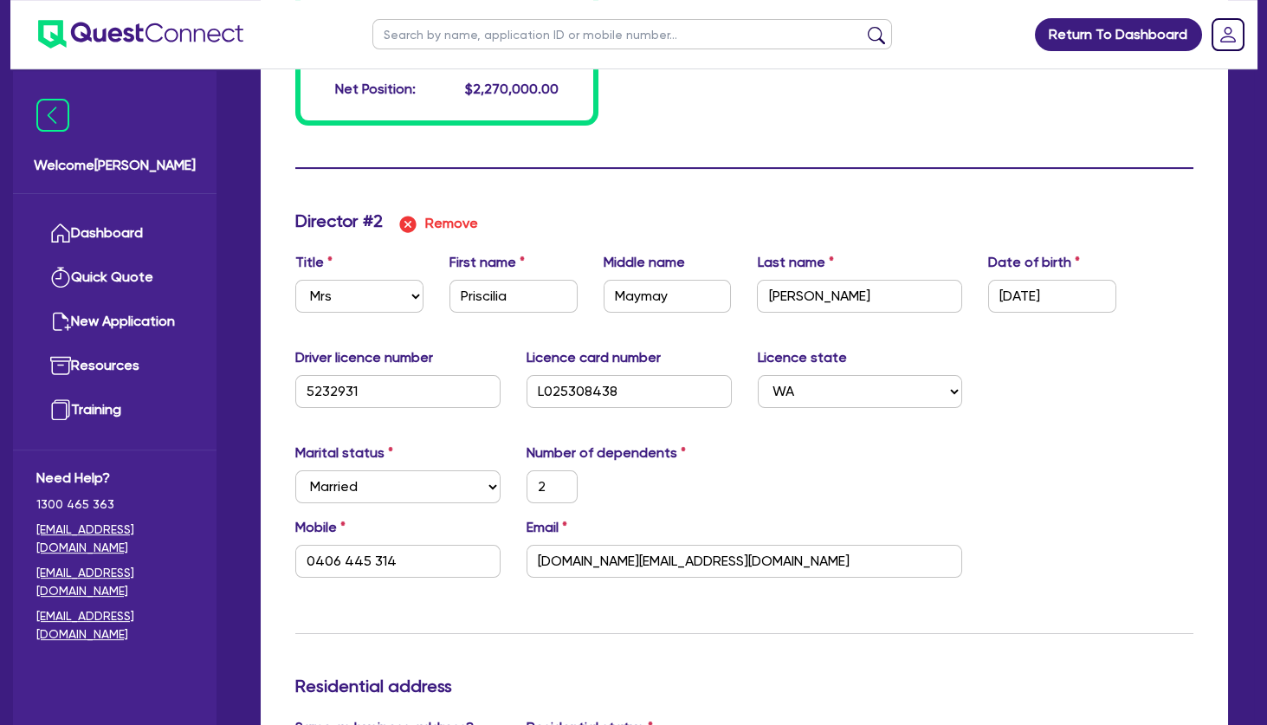
scroll to position [1963, 0]
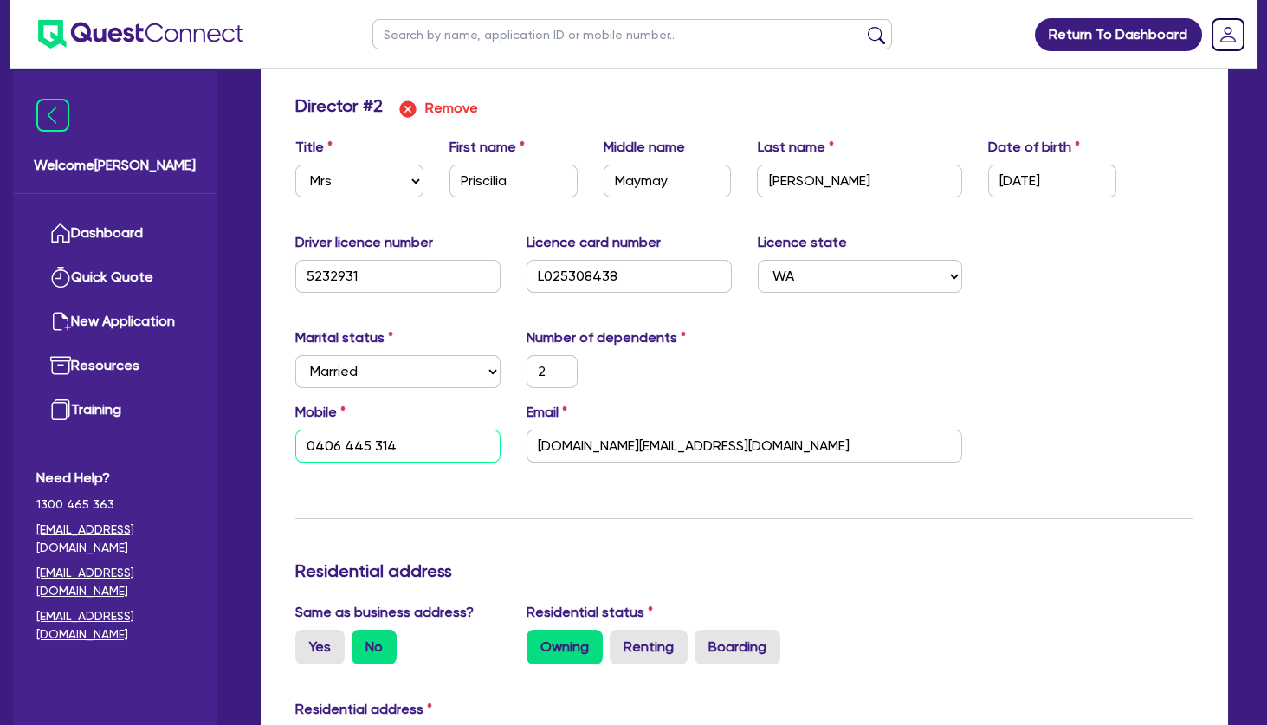
click at [378, 447] on input "0406 445 314" at bounding box center [397, 445] width 205 height 33
click at [614, 440] on input "[DOMAIN_NAME][EMAIL_ADDRESS][DOMAIN_NAME]" at bounding box center [744, 445] width 436 height 33
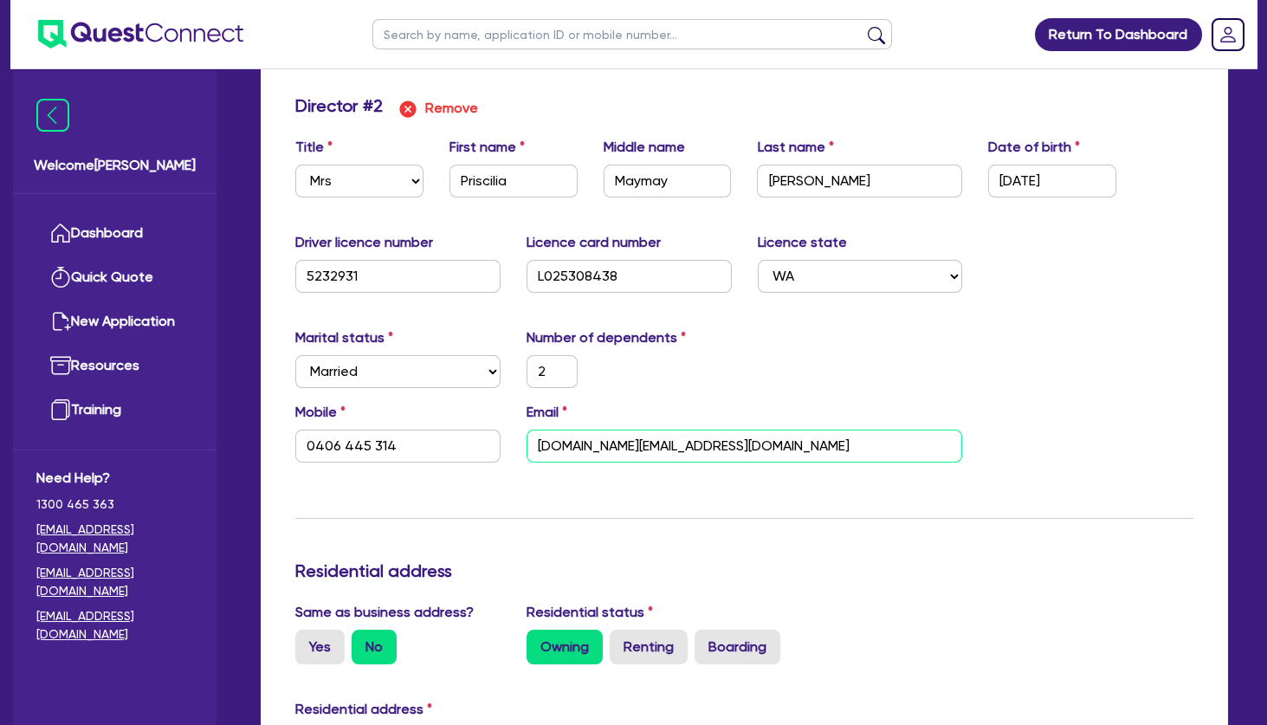
click at [614, 440] on input "[DOMAIN_NAME][EMAIL_ADDRESS][DOMAIN_NAME]" at bounding box center [744, 445] width 436 height 33
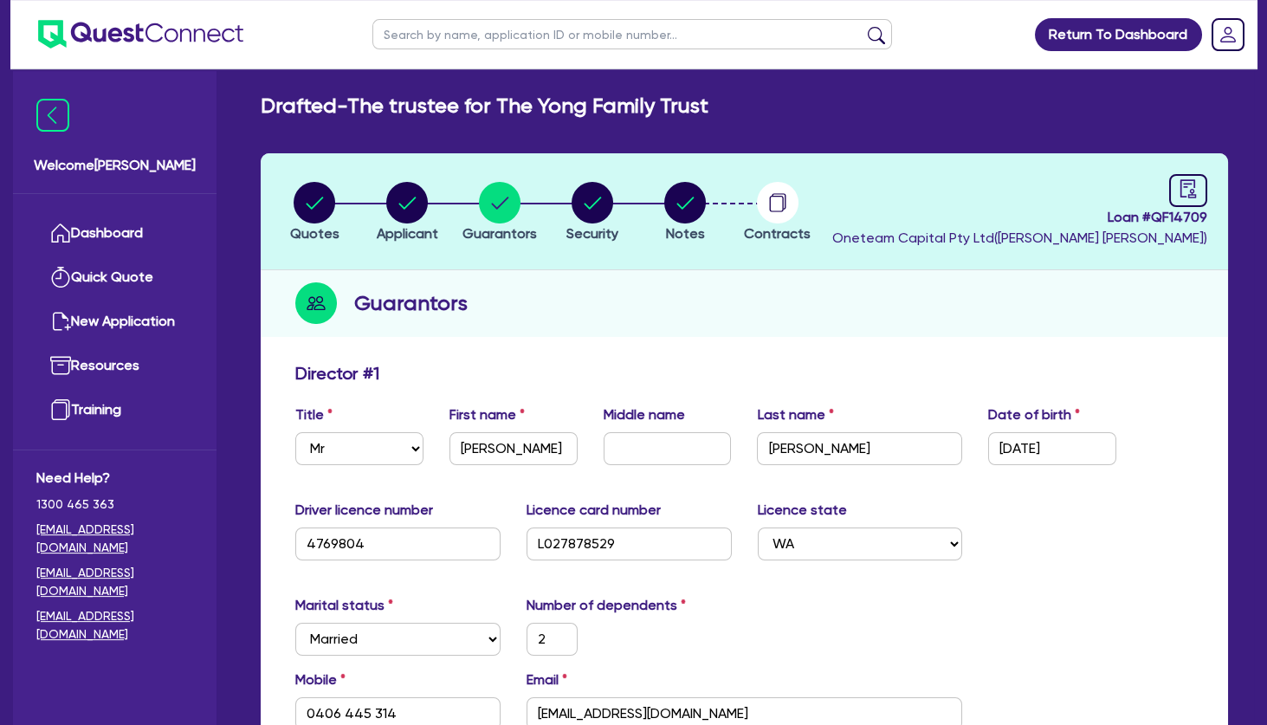
scroll to position [0, 0]
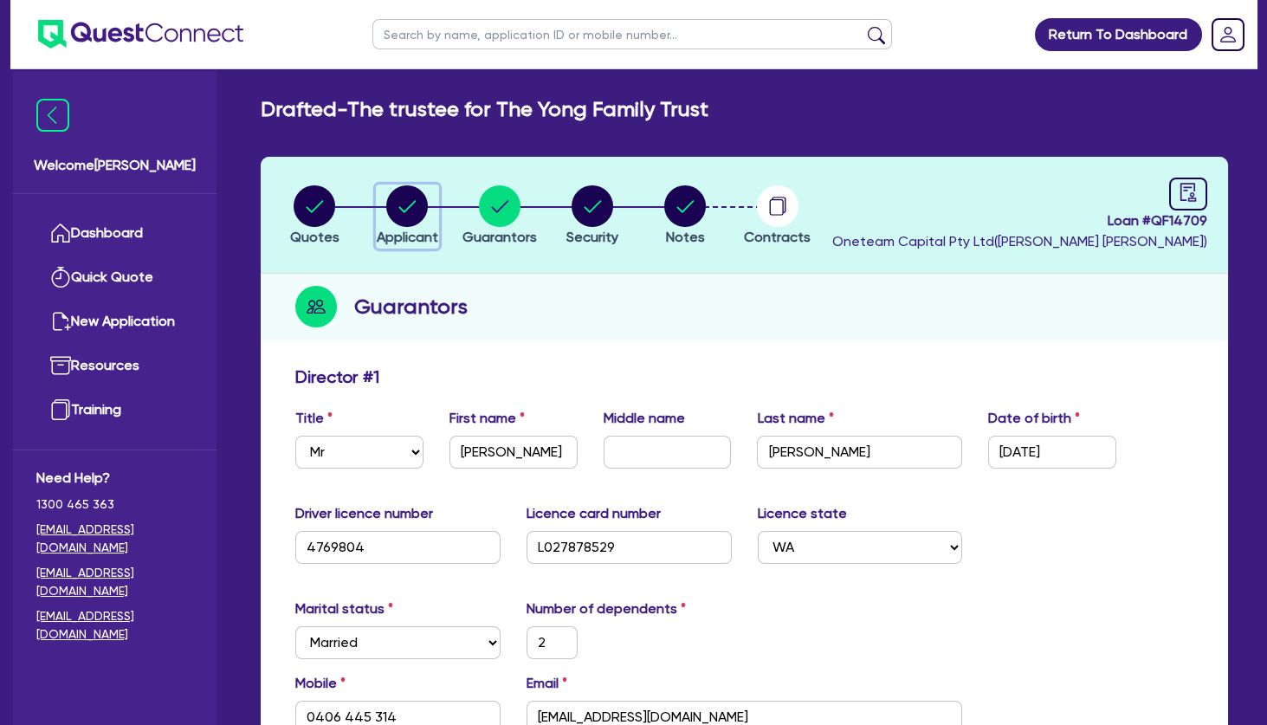
click at [417, 202] on circle "button" at bounding box center [407, 206] width 42 height 42
select select "TRUST"
select select "INDIVIDUAL"
select select "HEALTH_BEAUTY"
select select "HAIR_BEAUTY_SALONS"
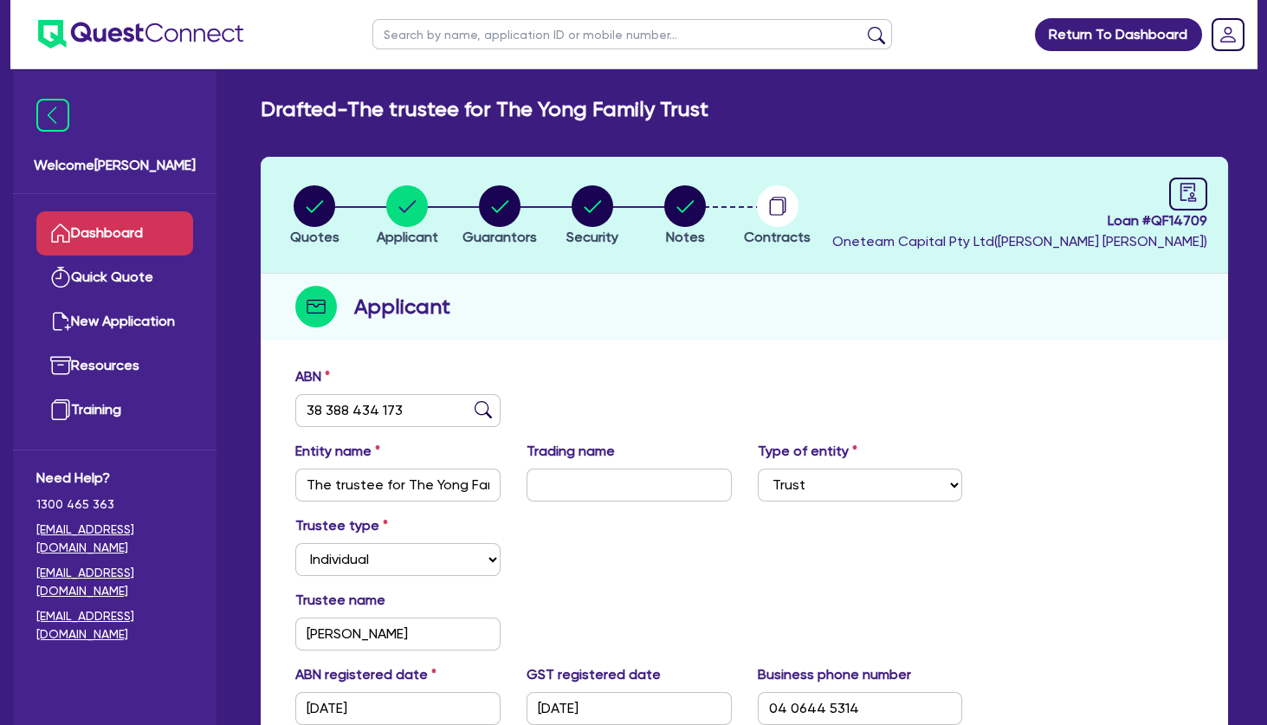
click at [138, 226] on link "Dashboard" at bounding box center [114, 233] width 157 height 44
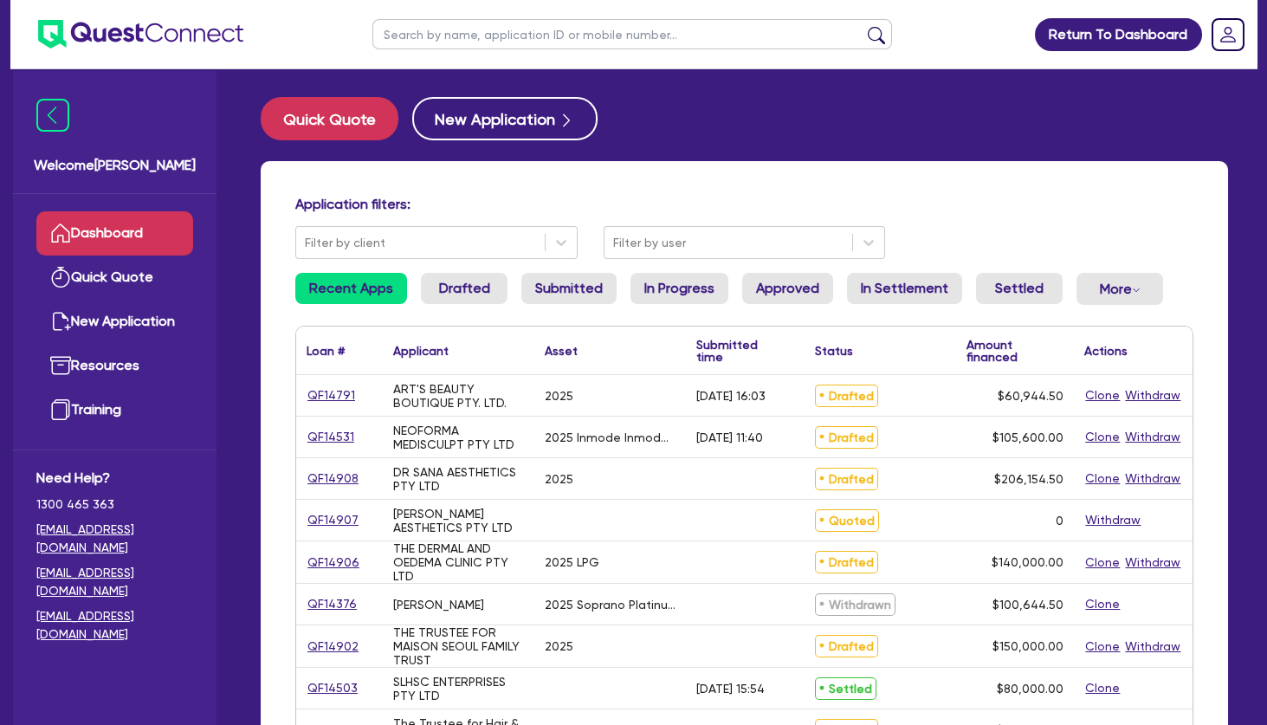
click at [519, 37] on input "text" at bounding box center [631, 34] width 519 height 30
type input "yong"
click at [862, 26] on button "submit" at bounding box center [876, 38] width 28 height 24
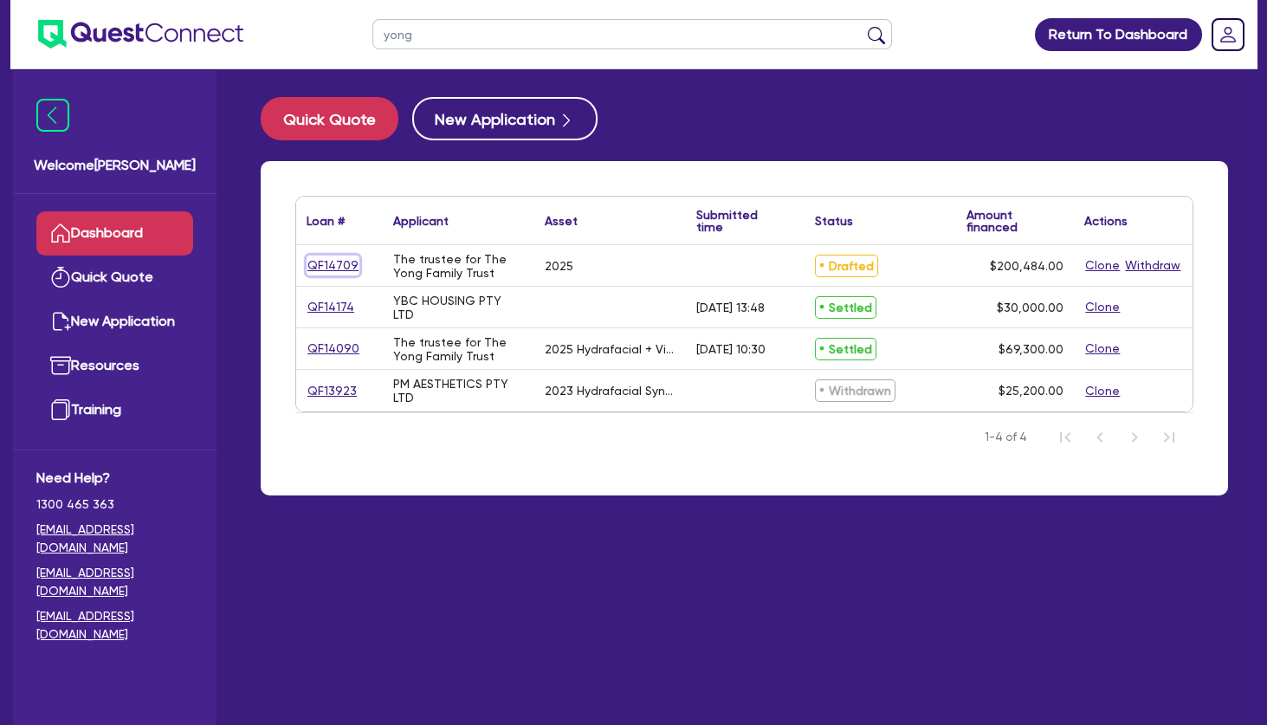
click at [346, 261] on link "QF14709" at bounding box center [332, 265] width 53 height 20
select select "TERTIARY_ASSETS"
select select "BEAUTY_EQUIPMENT"
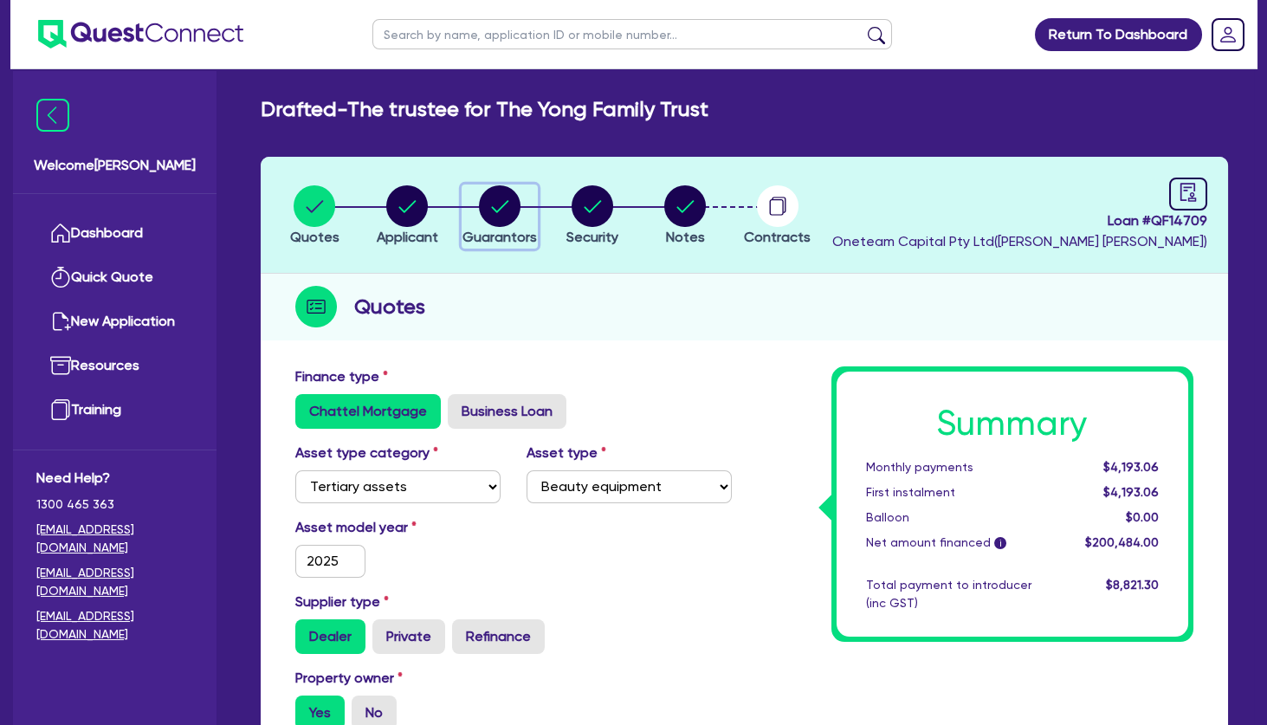
click at [506, 216] on circle "button" at bounding box center [500, 206] width 42 height 42
select select "MR"
select select "WA"
select select "MARRIED"
select select "PROPERTY"
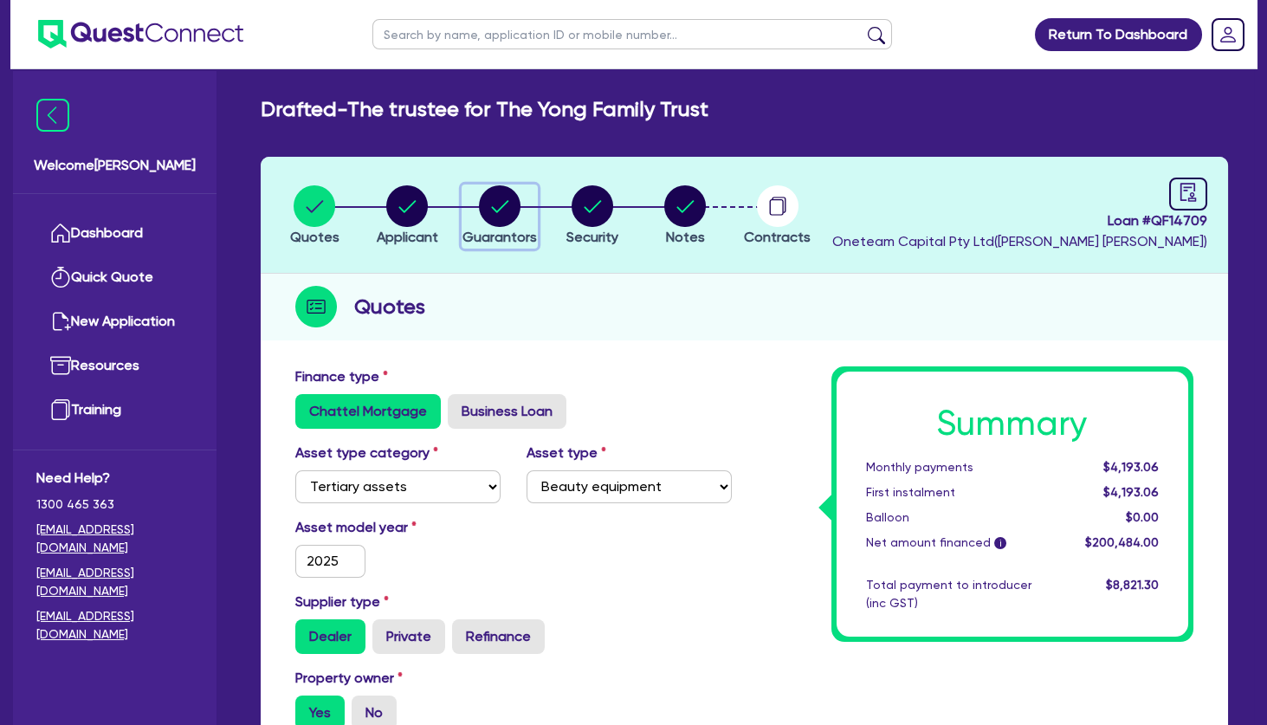
select select "INVESTMENT_PROPERTY"
select select "VEHICLE"
select select "EQUIPMENT"
select select "HOUSEHOLD_PERSONAL"
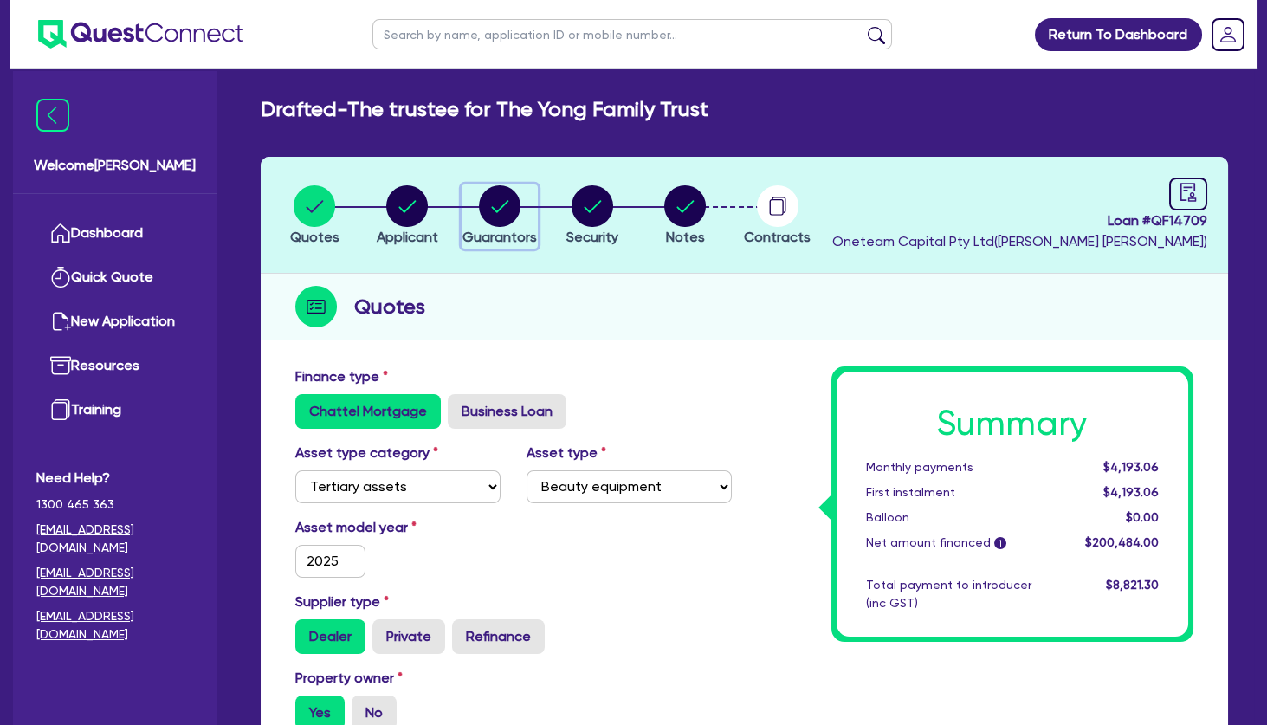
select select "OTHER"
select select "INVESTMENT_PROPERTY_LOAN"
select select "MRS"
select select "WA"
select select "MARRIED"
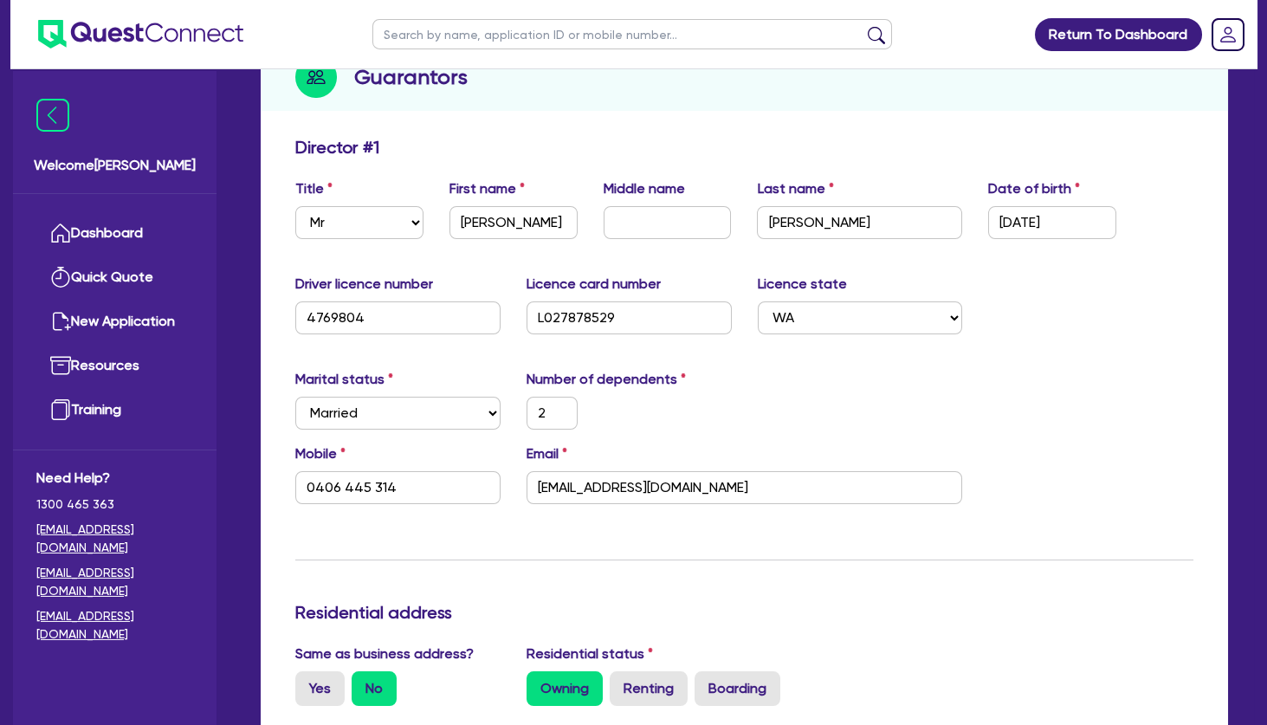
scroll to position [280, 0]
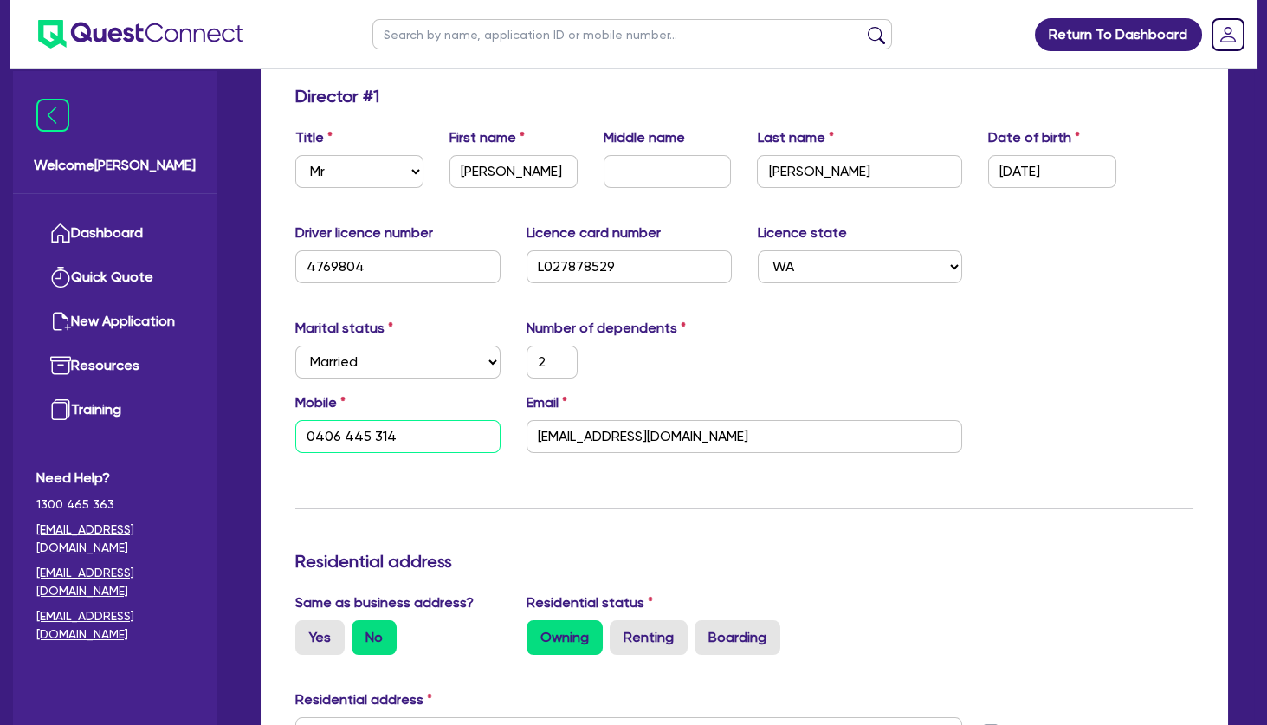
drag, startPoint x: 439, startPoint y: 431, endPoint x: 253, endPoint y: 434, distance: 186.1
drag, startPoint x: 409, startPoint y: 431, endPoint x: 297, endPoint y: 432, distance: 111.7
click at [297, 432] on input "0406 445 314" at bounding box center [397, 436] width 205 height 33
paste input "1 029 229"
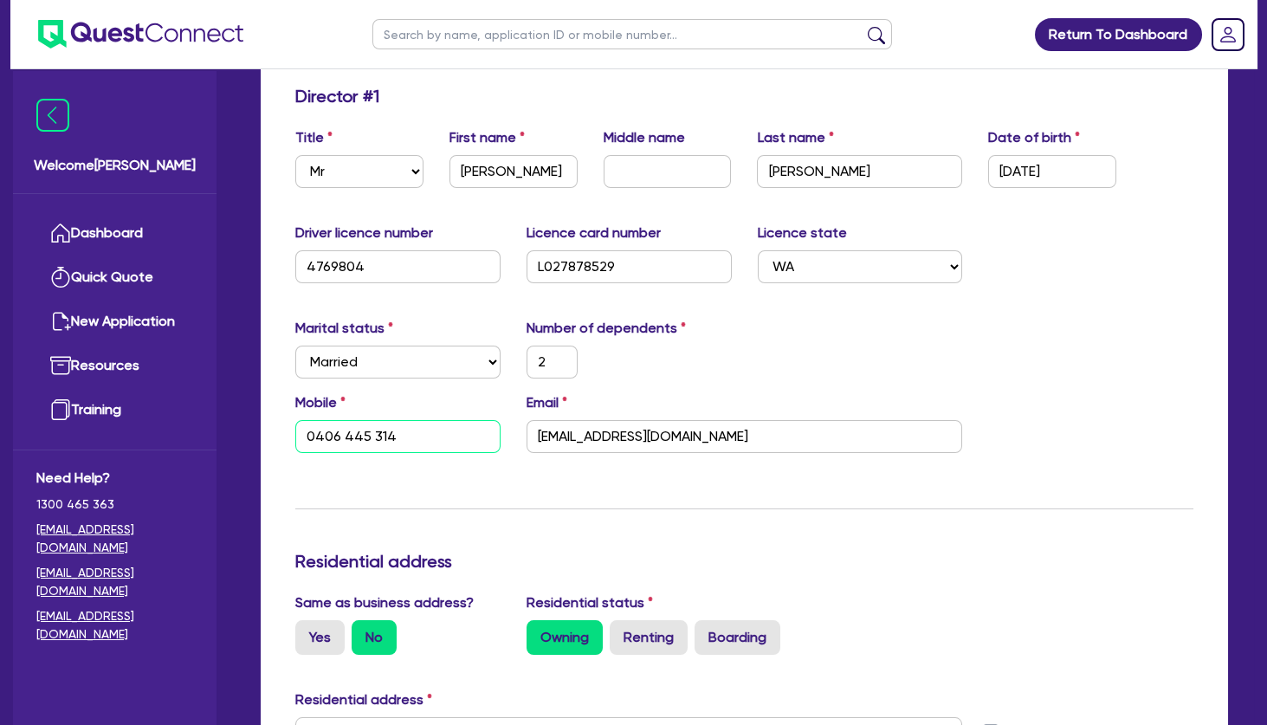
type input "2"
type input "0401 029 229"
type input "900,000"
type input "1,000,000"
type input "180,000"
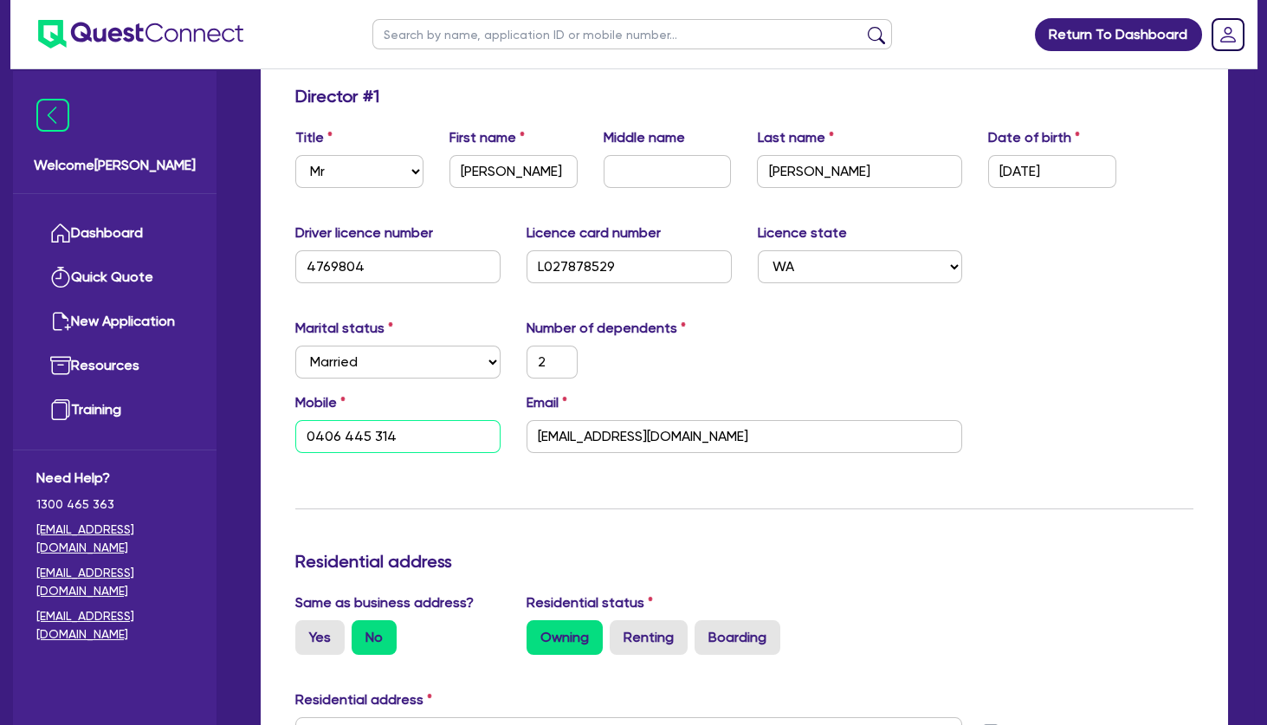
type input "100,000"
type input "90,000"
type input "400,000"
type input "300,000"
type input "700,000"
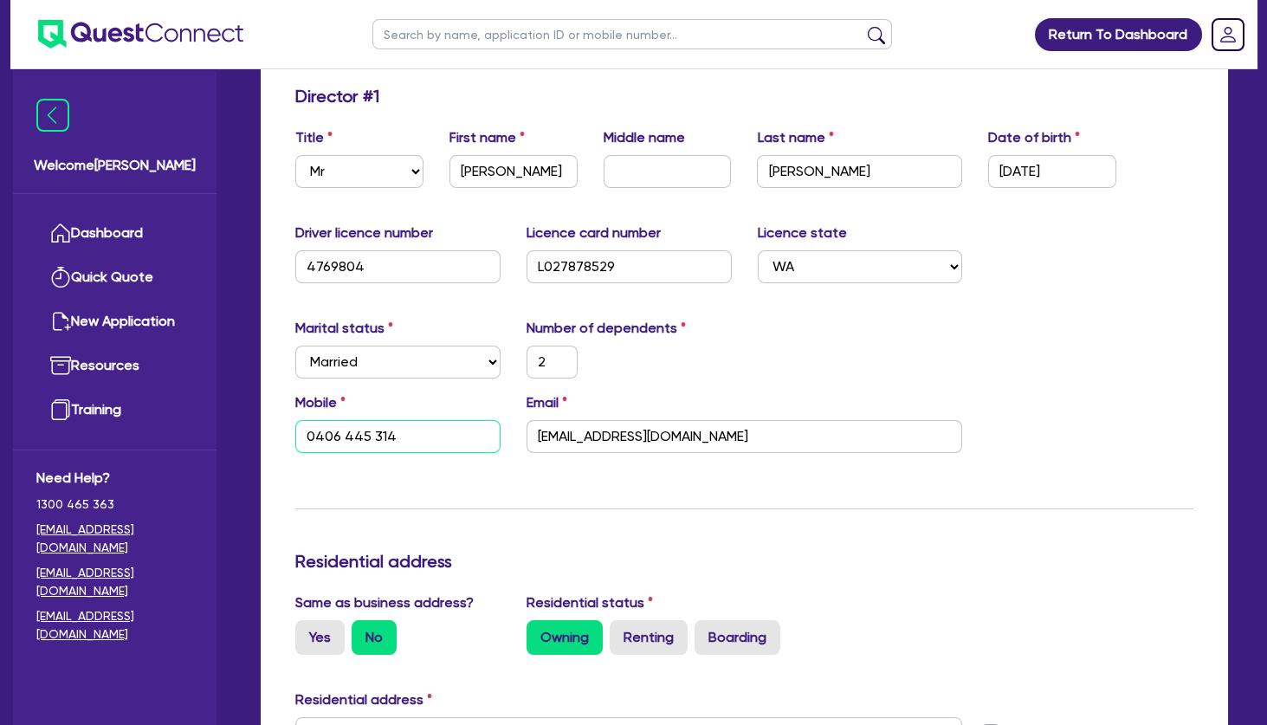
type input "3,500"
type input "2"
type input "0406445314"
type input "0401 029 229"
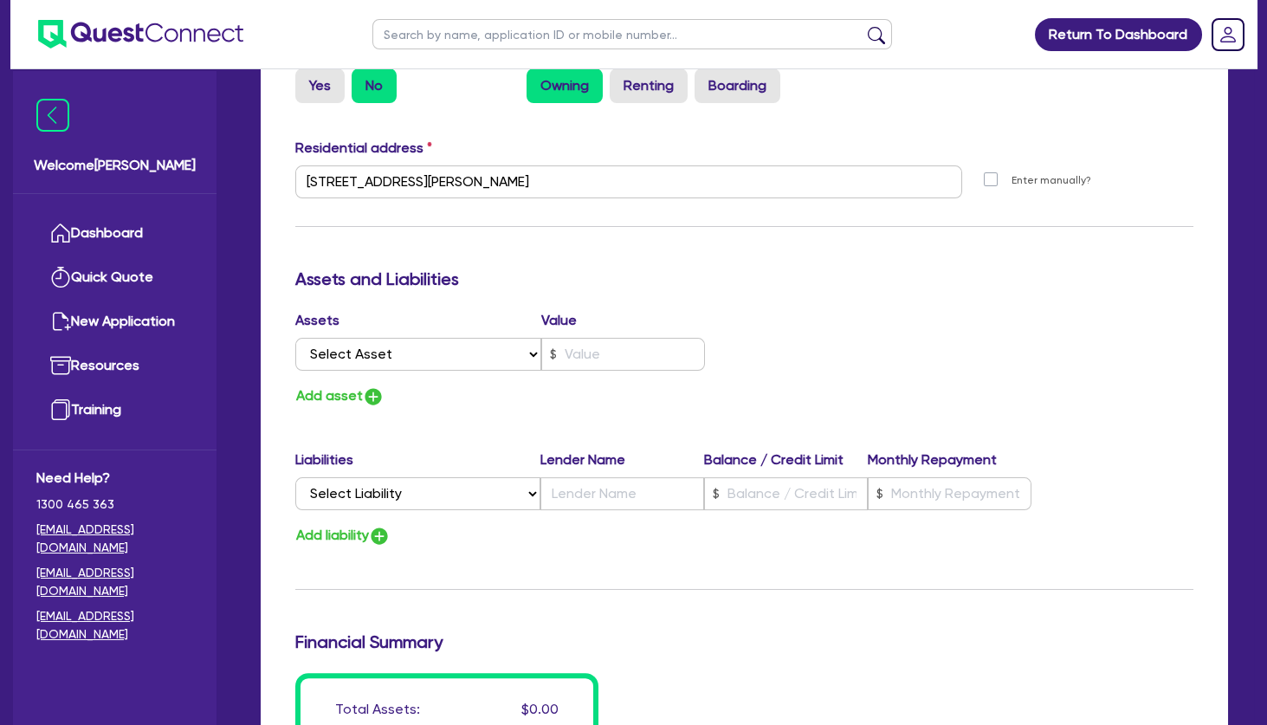
scroll to position [2870, 0]
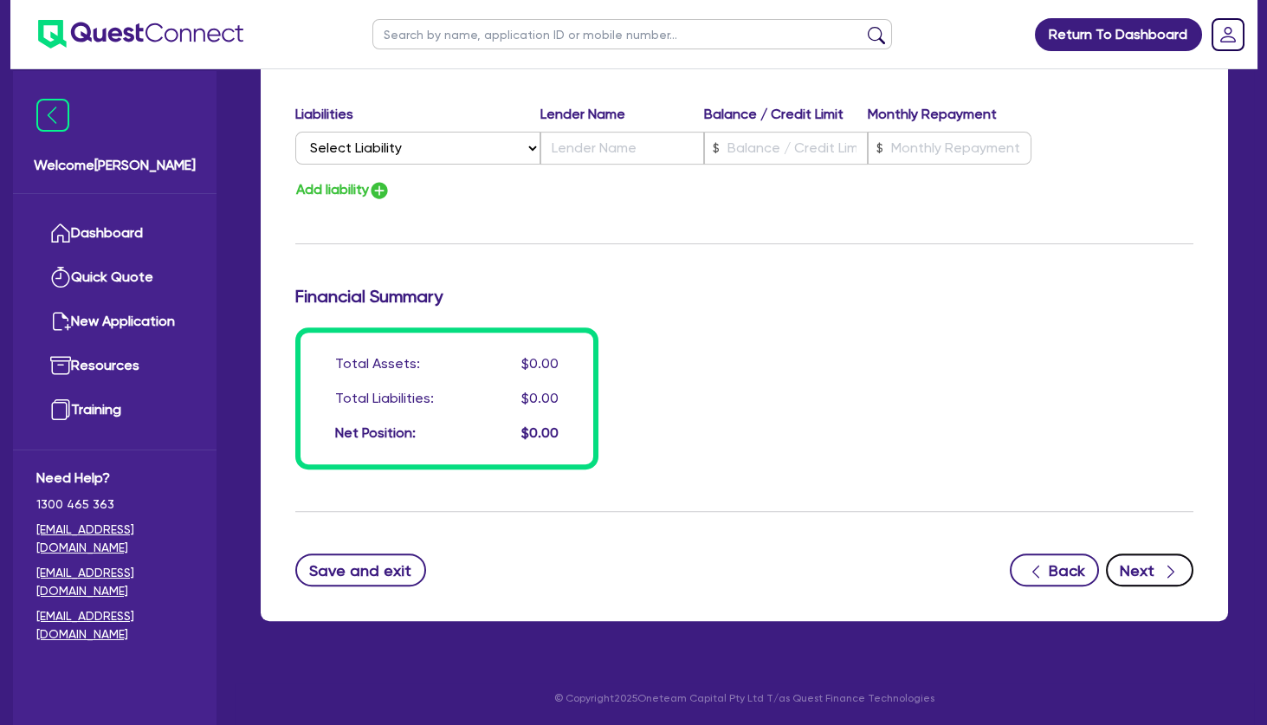
click at [1146, 576] on button "Next" at bounding box center [1149, 569] width 87 height 33
type input "2"
type input "0406 445 314"
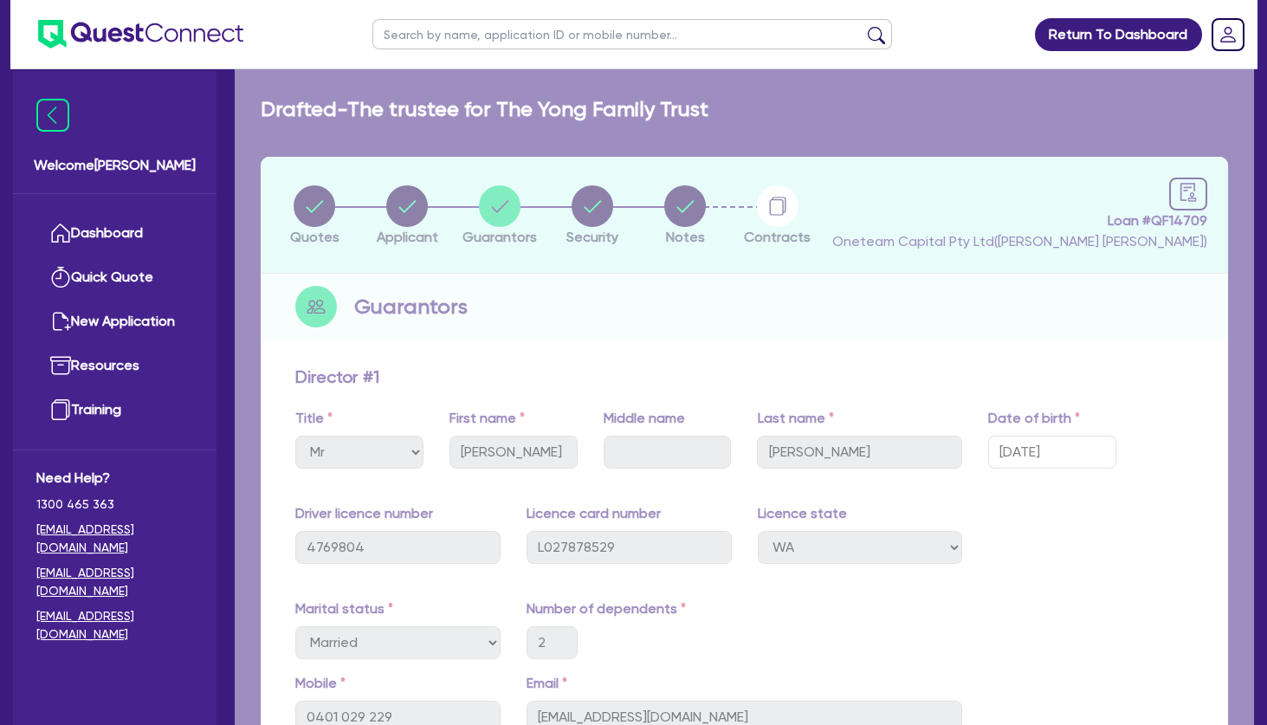
select select "TERTIARY_ASSETS"
select select "BEAUTY_EQUIPMENT"
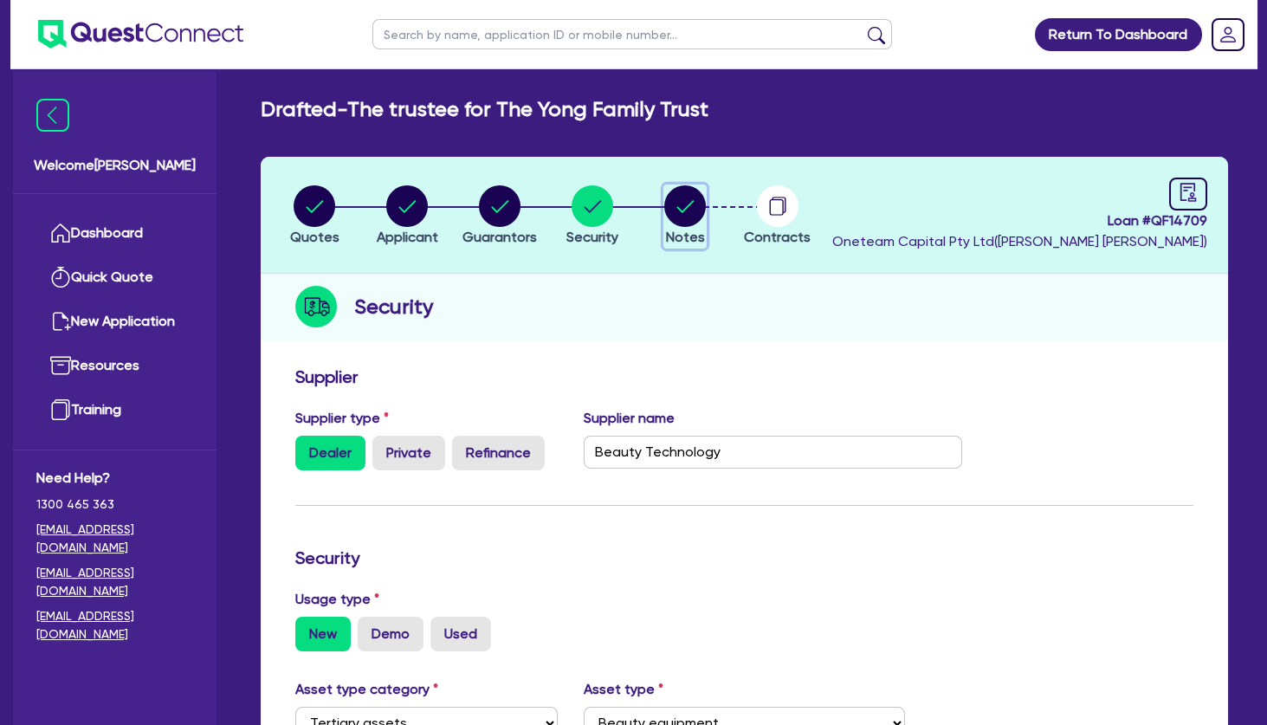
click at [686, 209] on circle "button" at bounding box center [685, 206] width 42 height 42
select select "Other"
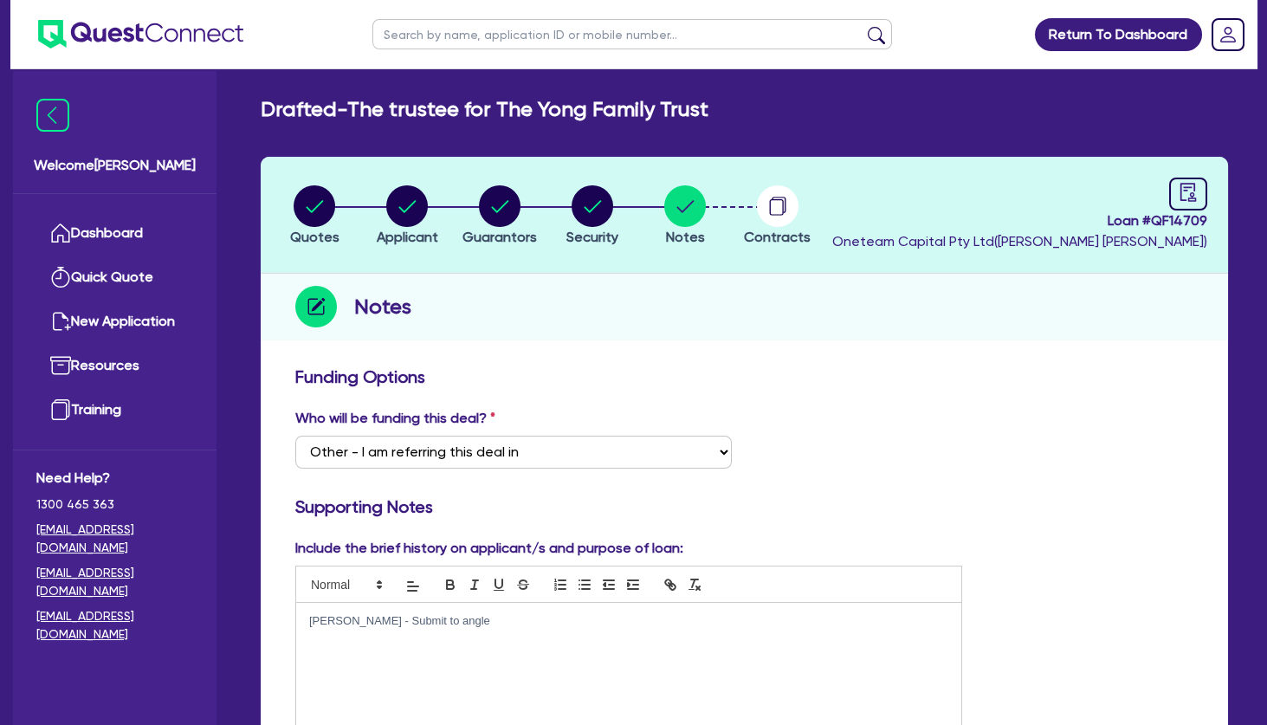
click at [754, 372] on h3 "Funding Options" at bounding box center [744, 376] width 898 height 21
click at [413, 206] on circle "button" at bounding box center [407, 206] width 42 height 42
select select "TRUST"
select select "INDIVIDUAL"
select select "HEALTH_BEAUTY"
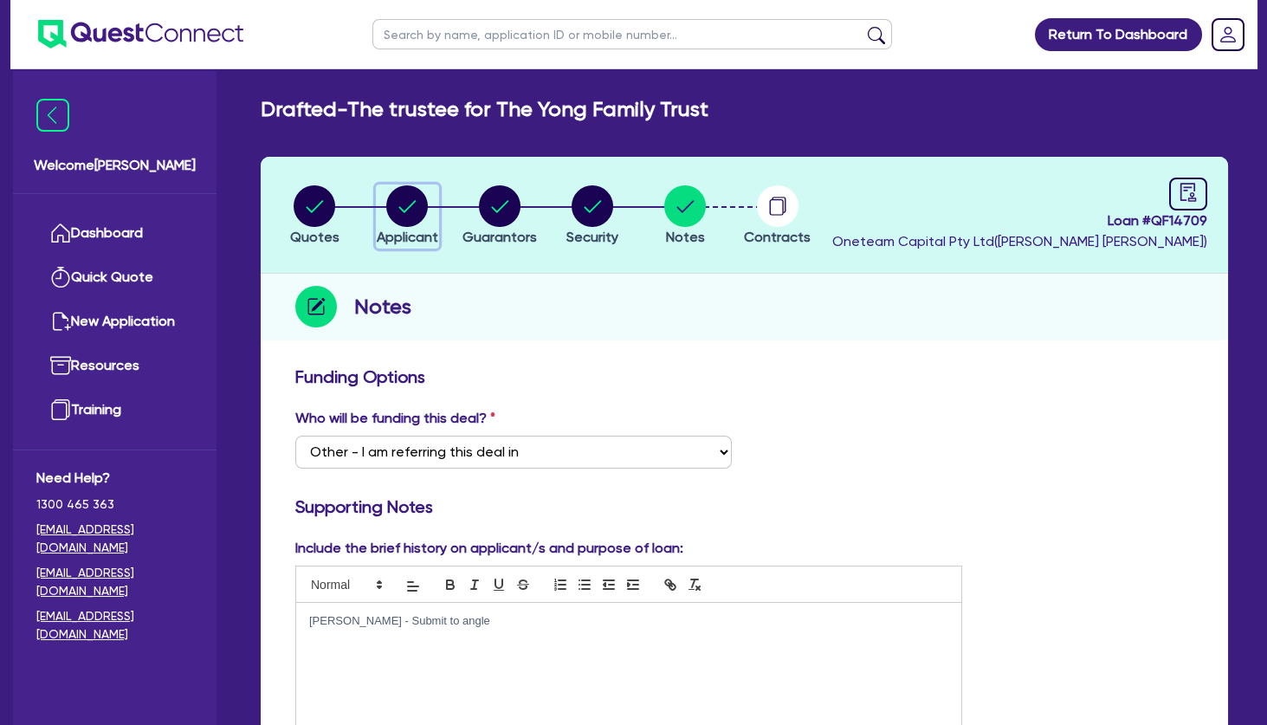
select select "HAIR_BEAUTY_SALONS"
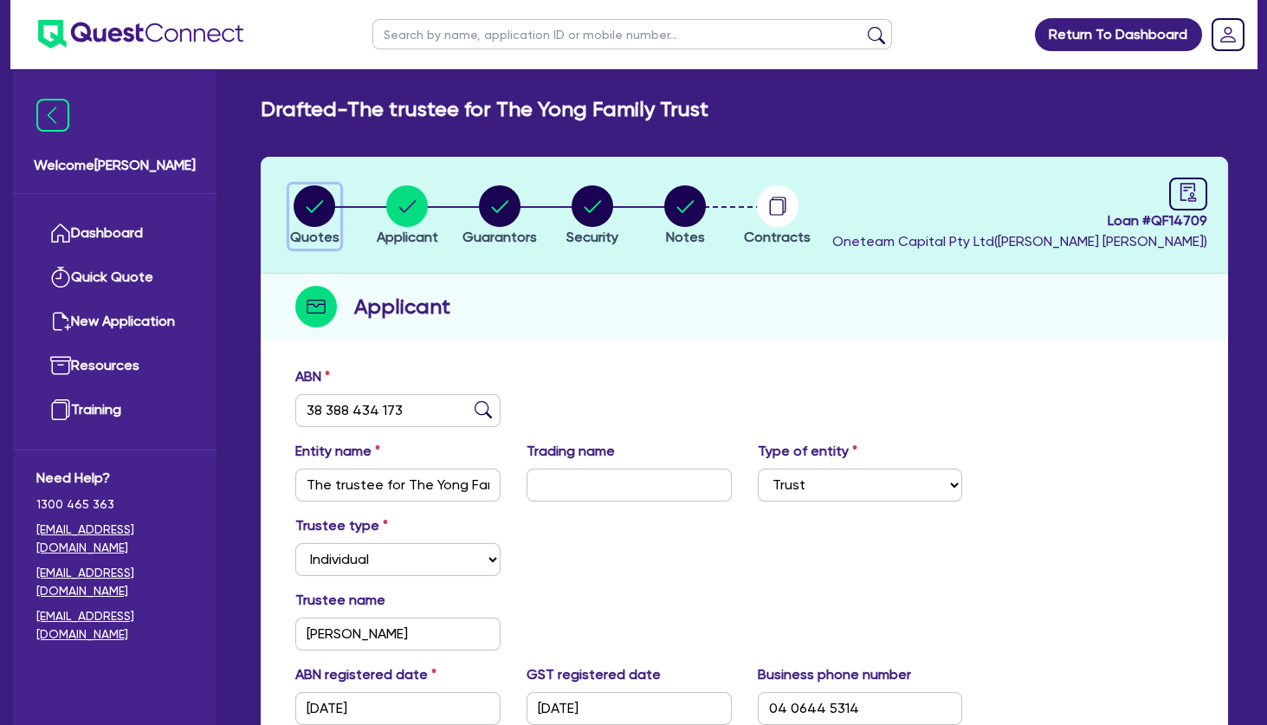
click at [312, 218] on circle "button" at bounding box center [314, 206] width 42 height 42
select select "TERTIARY_ASSETS"
select select "BEAUTY_EQUIPMENT"
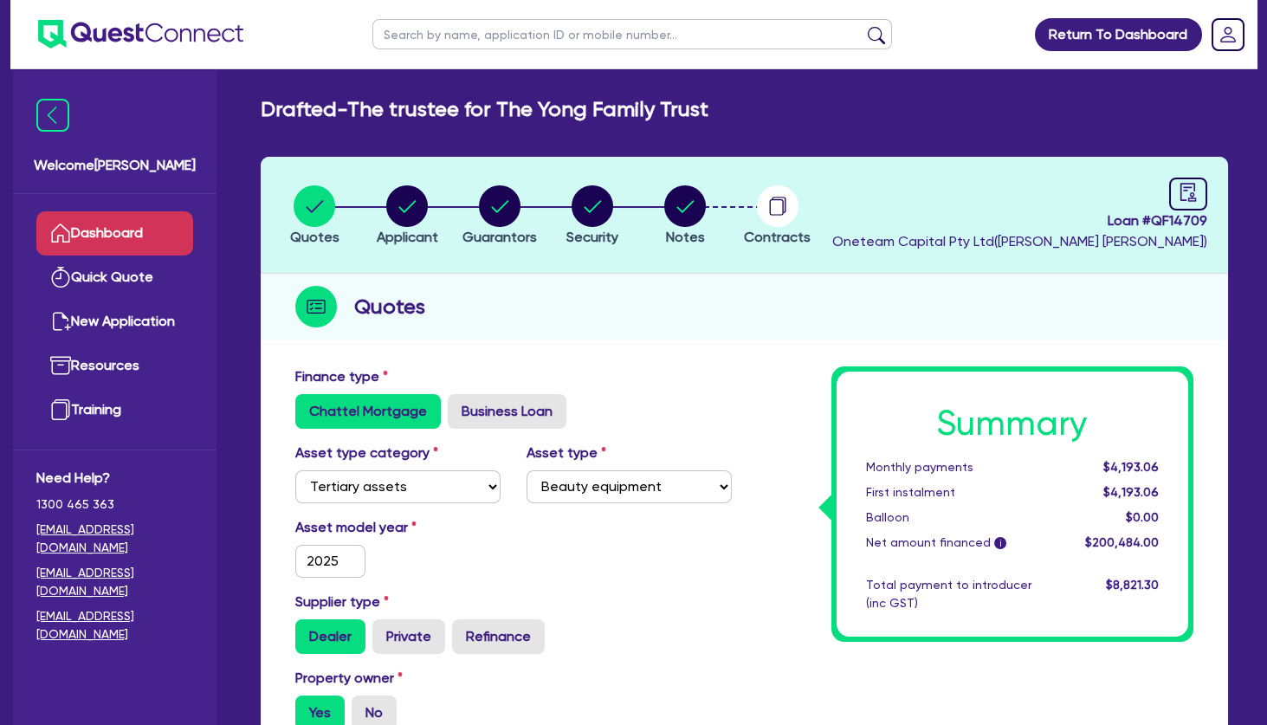
click at [180, 229] on link "Dashboard" at bounding box center [114, 233] width 157 height 44
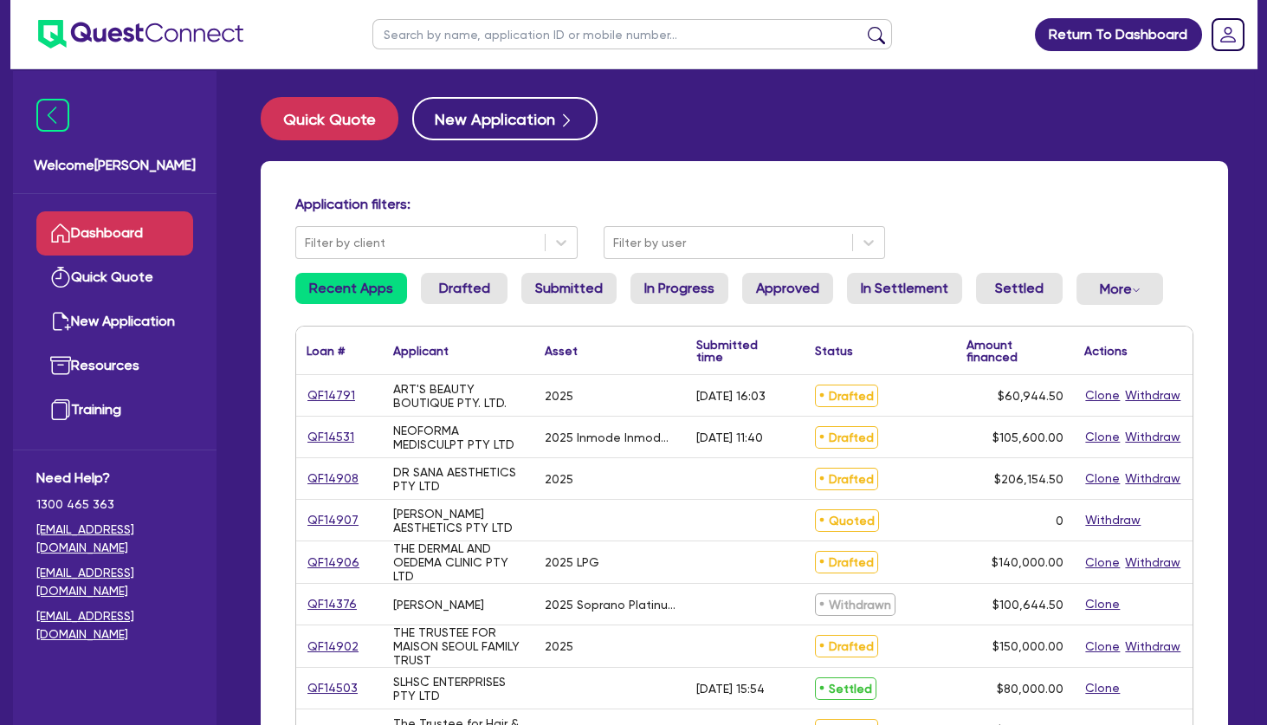
click at [437, 481] on div "DR SANA AESTHETICS PTY LTD" at bounding box center [458, 479] width 131 height 28
click at [343, 558] on link "QF14906" at bounding box center [333, 562] width 54 height 20
select select "TERTIARY_ASSETS"
select select "BEAUTY_EQUIPMENT"
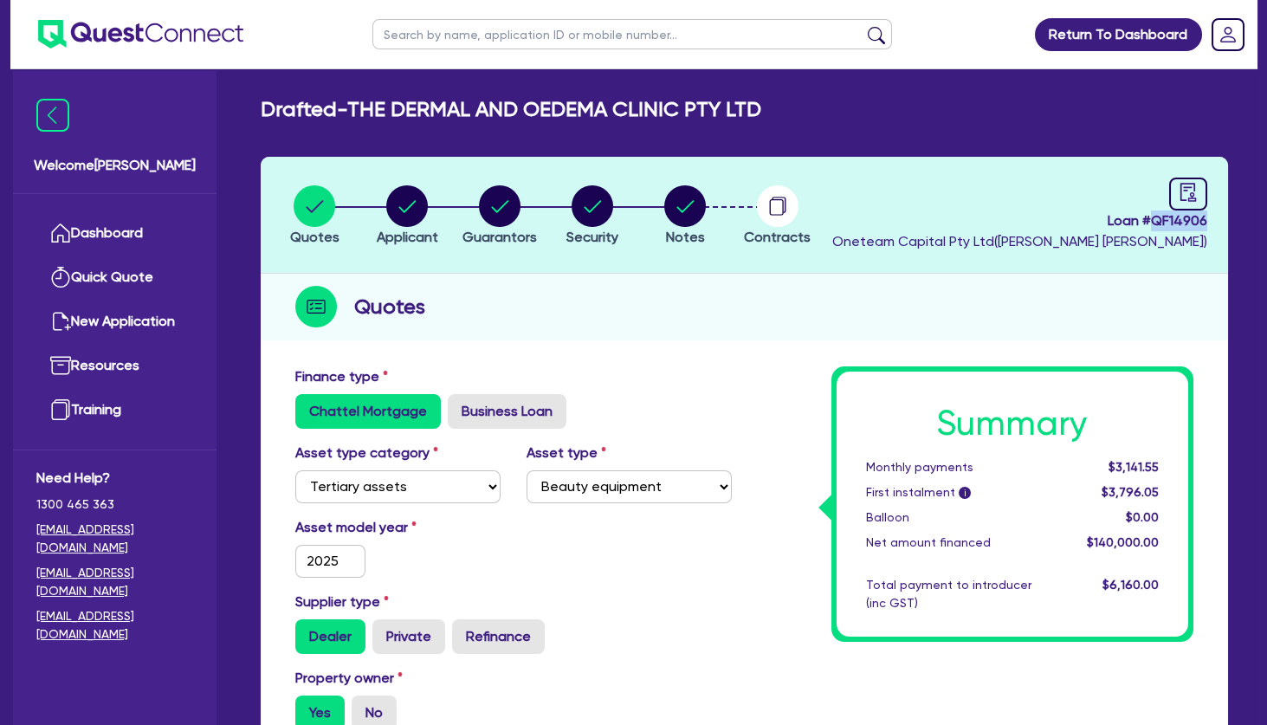
drag, startPoint x: 1206, startPoint y: 222, endPoint x: 1152, endPoint y: 216, distance: 54.1
click at [1152, 216] on span "Loan # QF14906" at bounding box center [1019, 220] width 375 height 21
copy span "QF14906"
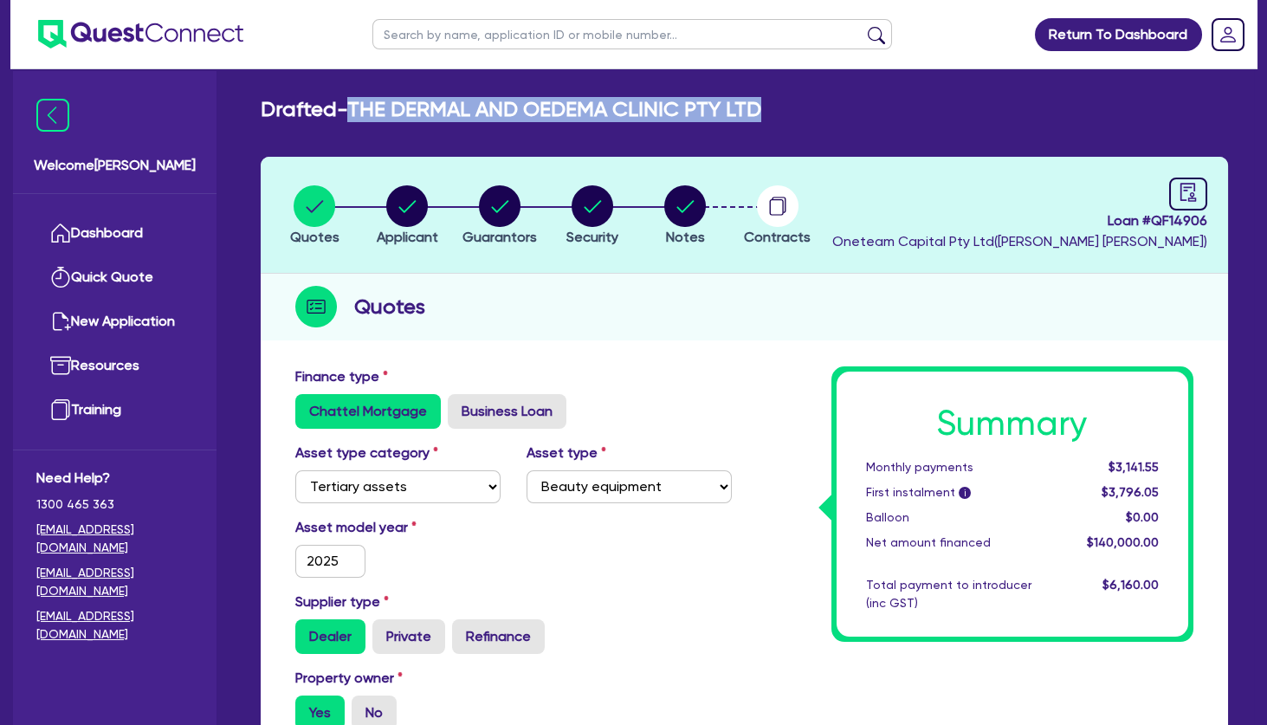
drag, startPoint x: 793, startPoint y: 116, endPoint x: 363, endPoint y: 108, distance: 430.3
click at [363, 108] on div "Drafted - THE DERMAL AND [MEDICAL_DATA] CLINIC PTY LTD" at bounding box center [744, 109] width 993 height 25
copy h2 "THE DERMAL AND OEDEMA CLINIC PTY LTD"
click at [532, 100] on h2 "Drafted - THE DERMAL AND [MEDICAL_DATA] CLINIC PTY LTD" at bounding box center [511, 109] width 500 height 25
